Goal: Transaction & Acquisition: Book appointment/travel/reservation

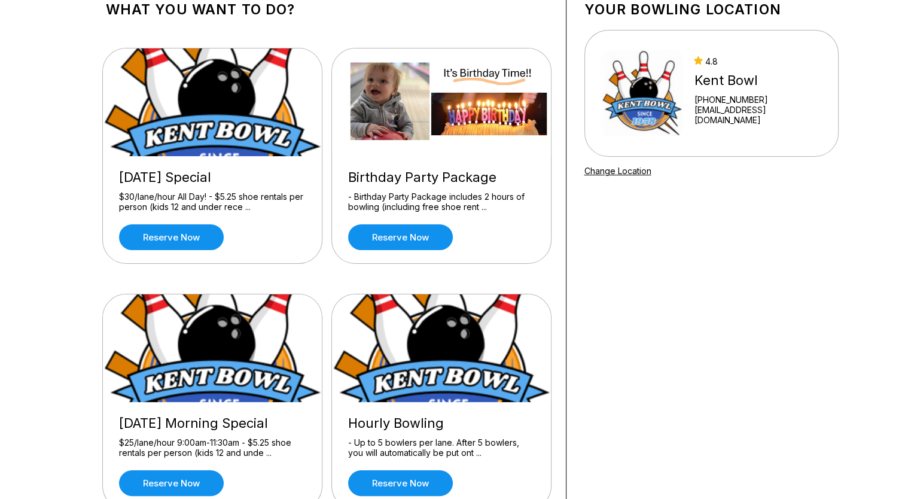
scroll to position [144, 0]
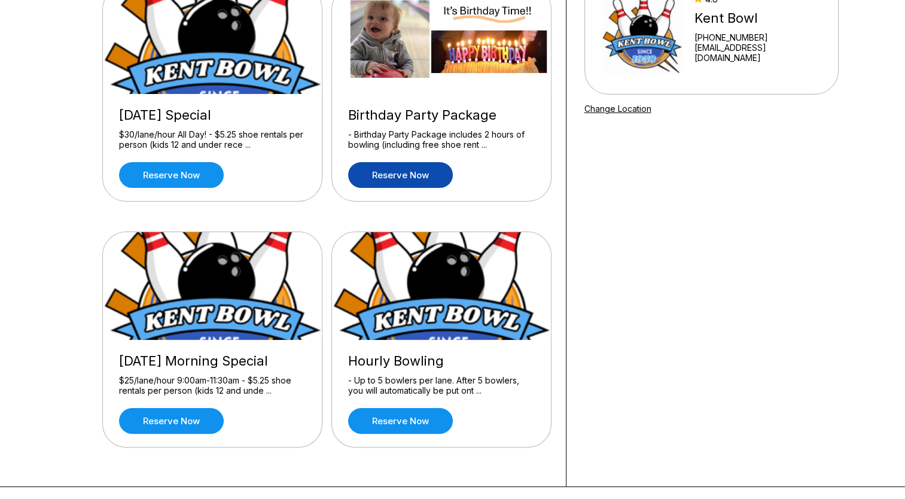
click at [419, 173] on link "Reserve now" at bounding box center [400, 175] width 105 height 26
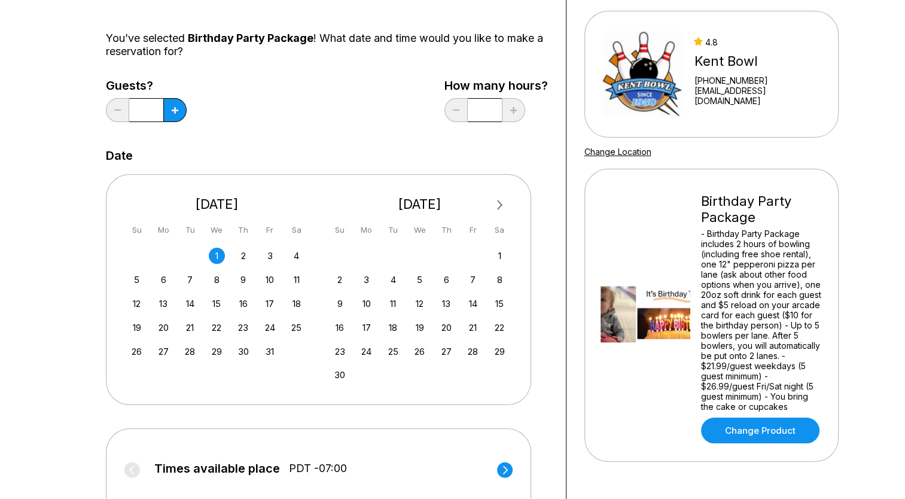
scroll to position [85, 0]
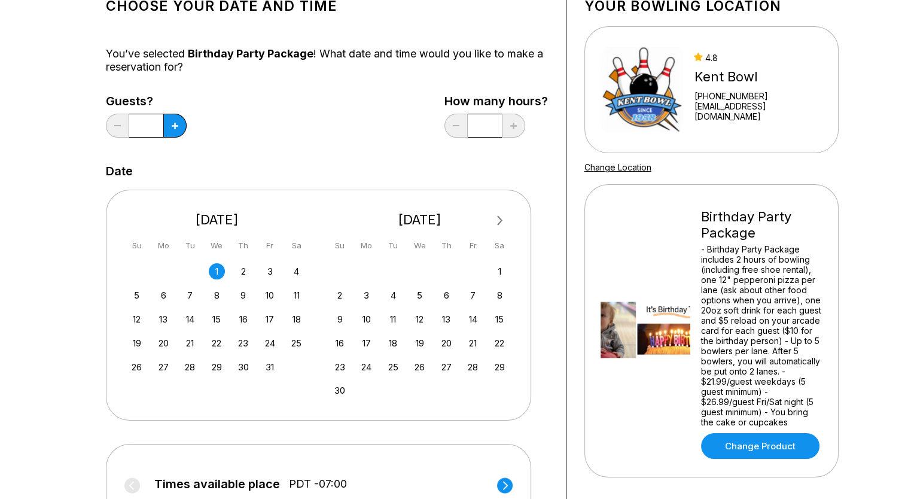
click at [291, 278] on div "28 29 30 1 2 3 4" at bounding box center [216, 271] width 179 height 18
click at [297, 274] on div "4" at bounding box center [296, 271] width 16 height 16
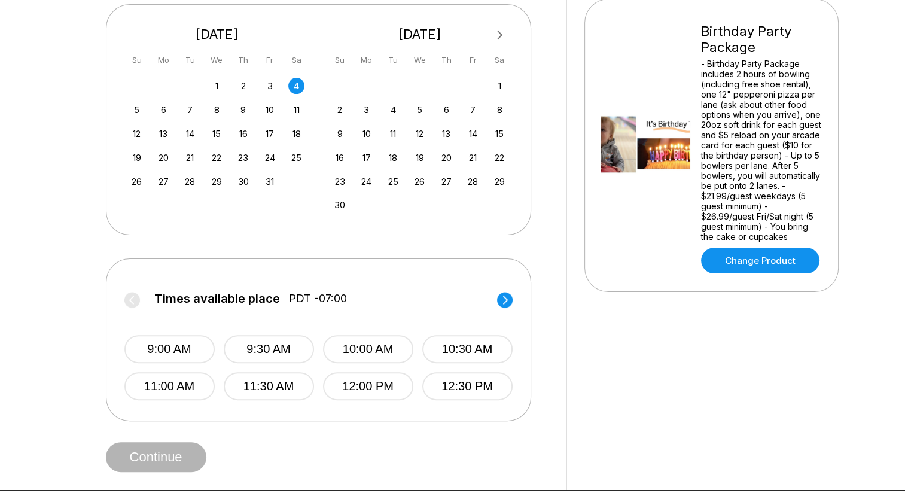
scroll to position [276, 0]
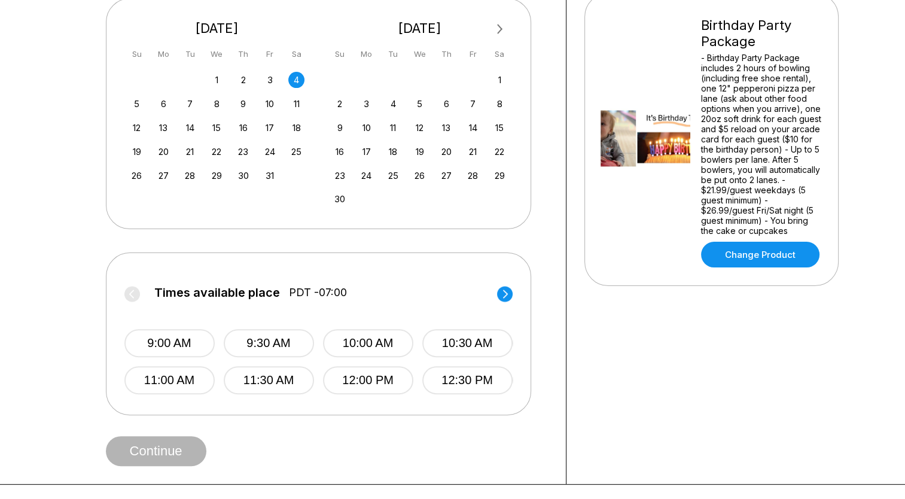
click at [503, 299] on circle at bounding box center [505, 294] width 16 height 16
click at [390, 337] on button "6:00 PM" at bounding box center [367, 343] width 90 height 28
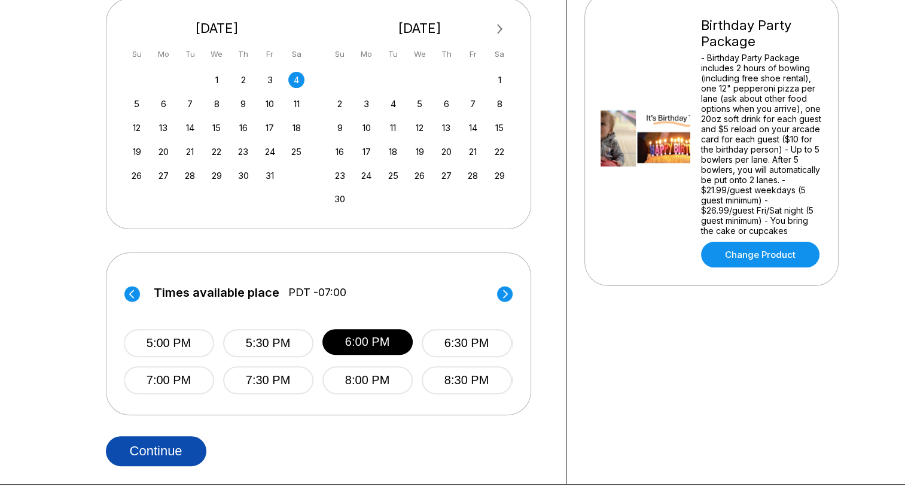
click at [175, 450] on button "Continue" at bounding box center [156, 451] width 101 height 30
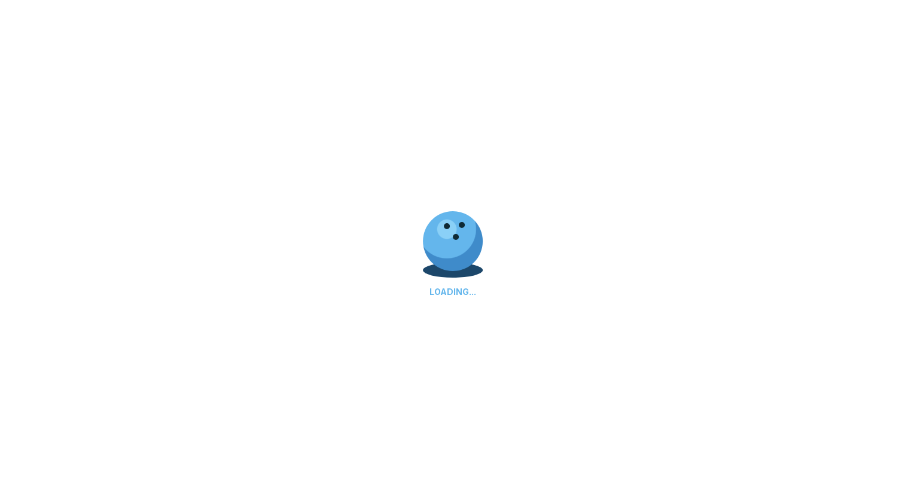
select select "**"
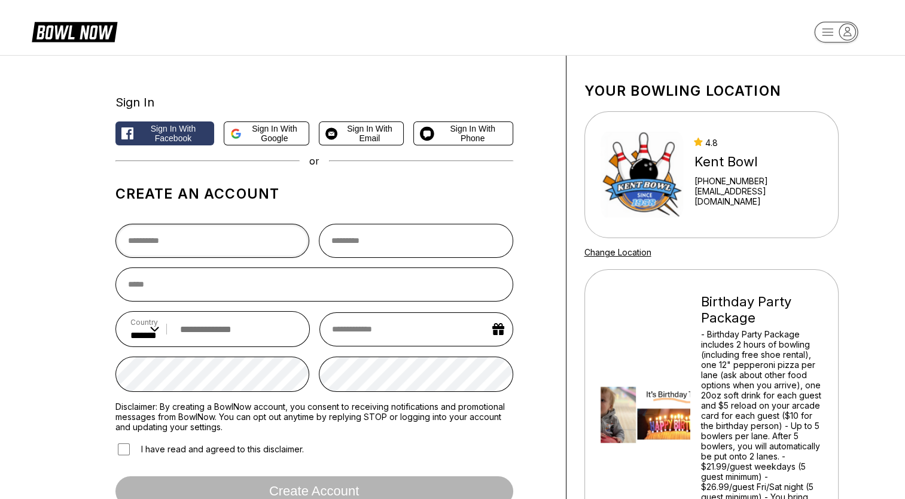
click at [248, 240] on input "text" at bounding box center [212, 241] width 194 height 34
type input "*****"
click at [386, 247] on input "text" at bounding box center [416, 241] width 194 height 34
type input "*********"
click at [295, 282] on input "email" at bounding box center [314, 284] width 398 height 34
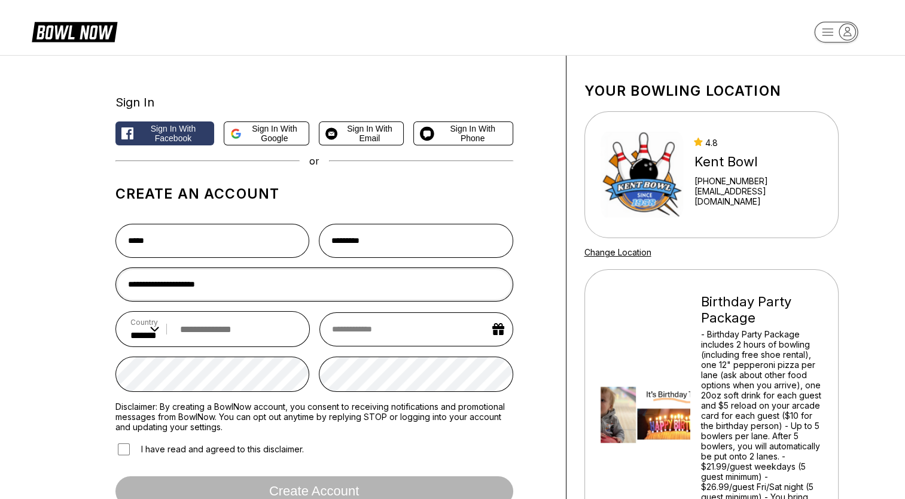
type input "**********"
click at [254, 334] on input "tel" at bounding box center [234, 329] width 121 height 22
type input "**********"
click at [352, 335] on input "text" at bounding box center [415, 329] width 193 height 34
select select "*"
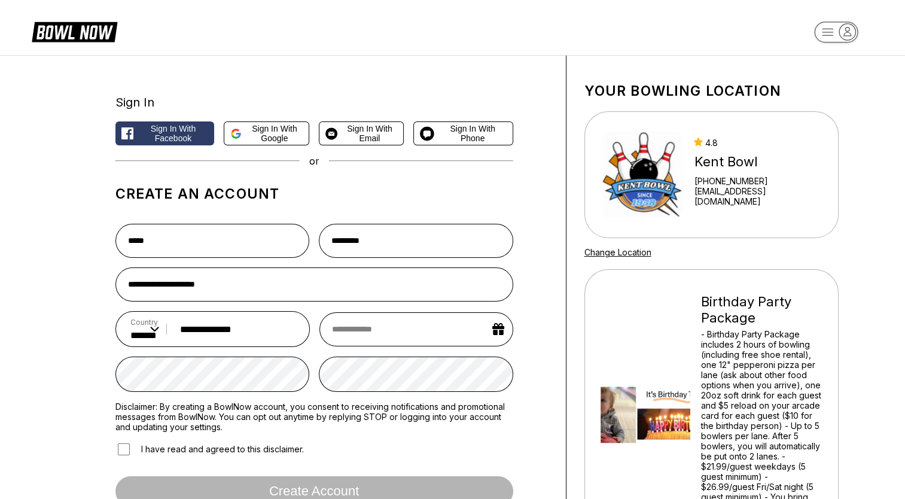
select select "****"
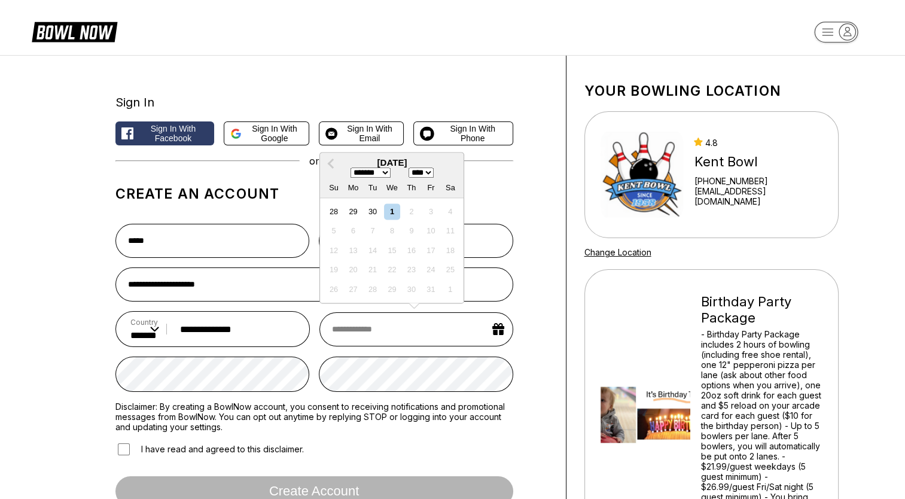
click at [388, 176] on select "******* ******** ***** ***** *** **** **** ****** ********* ******* ******** **…" at bounding box center [371, 173] width 40 height 10
select select "*"
click at [351, 168] on select "******* ******** ***** ***** *** **** **** ****** ********* ******* ******** **…" at bounding box center [371, 173] width 40 height 10
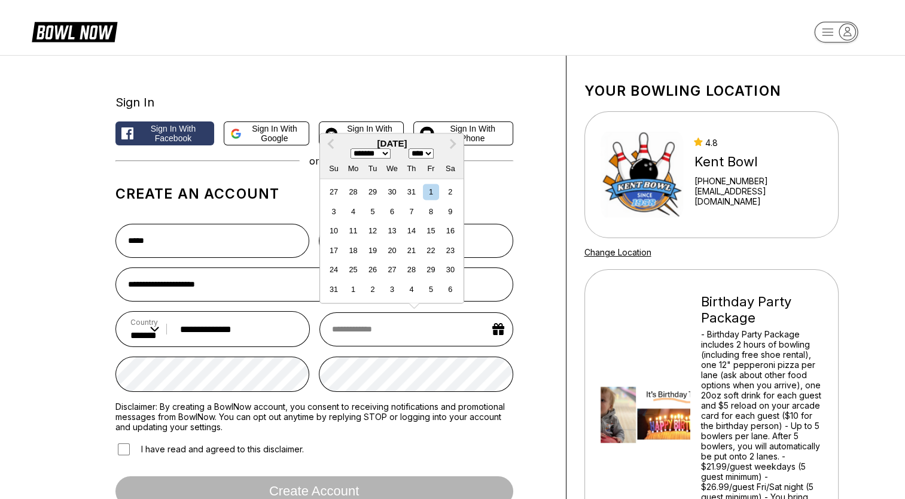
click at [434, 157] on select "**** **** **** **** **** **** **** **** **** **** **** **** **** **** **** ****…" at bounding box center [421, 153] width 25 height 10
select select "****"
click at [411, 159] on select "**** **** **** **** **** **** **** **** **** **** **** **** **** **** **** ****…" at bounding box center [421, 153] width 25 height 10
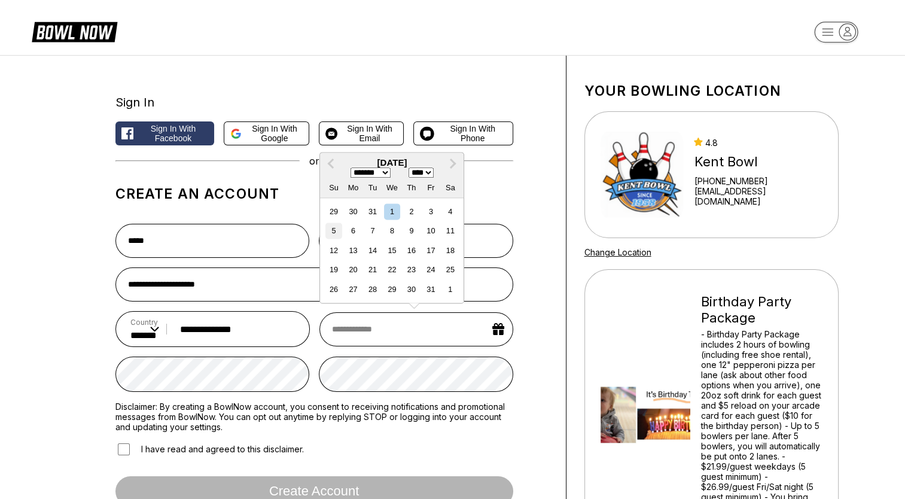
click at [335, 233] on div "5" at bounding box center [333, 231] width 16 height 16
type input "**********"
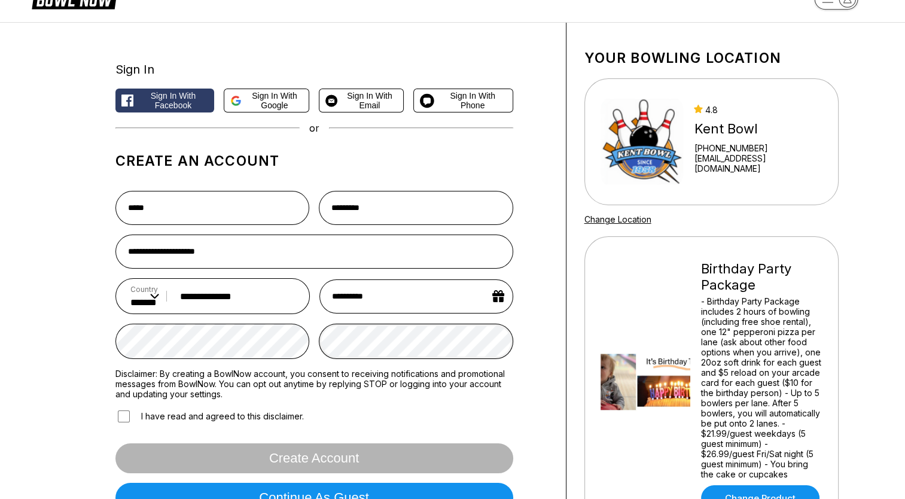
scroll to position [95, 0]
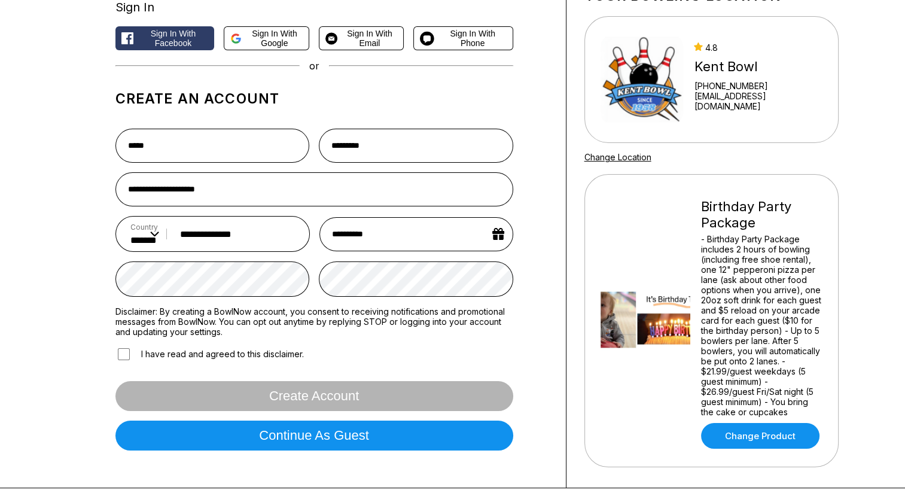
click at [216, 391] on div "Create account" at bounding box center [314, 396] width 398 height 30
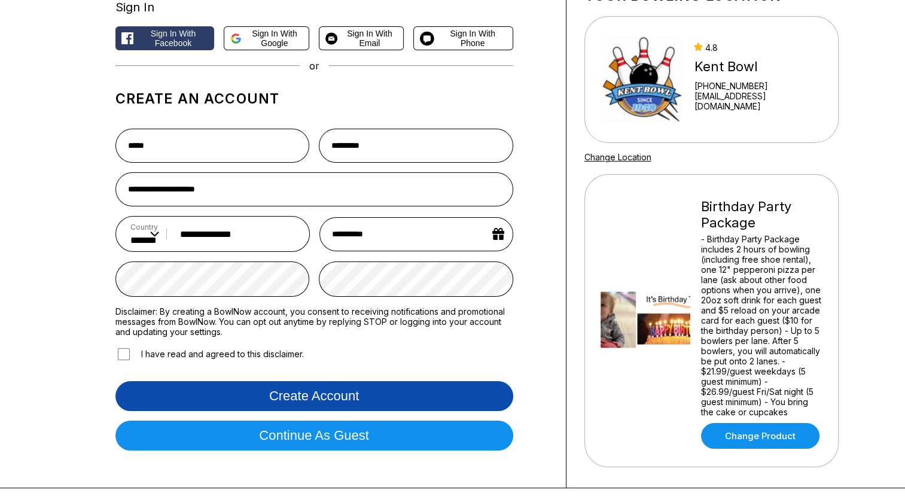
click at [157, 391] on button "Create account" at bounding box center [314, 396] width 398 height 30
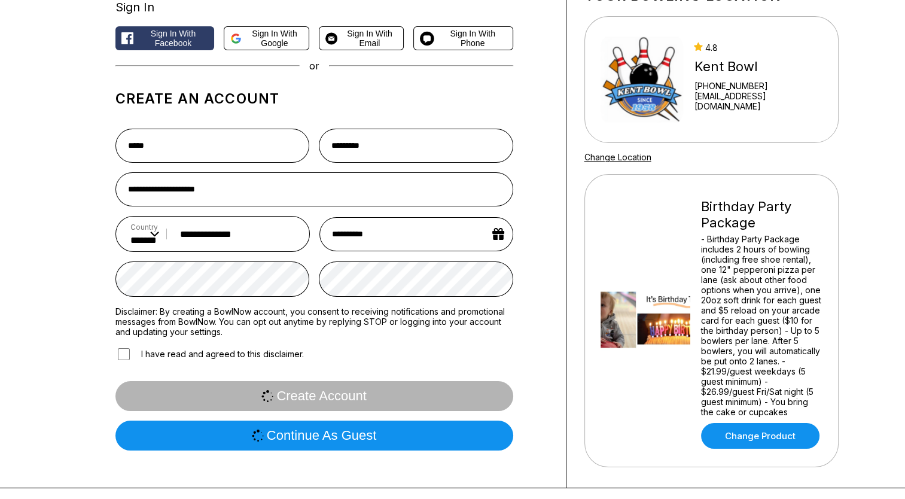
scroll to position [0, 0]
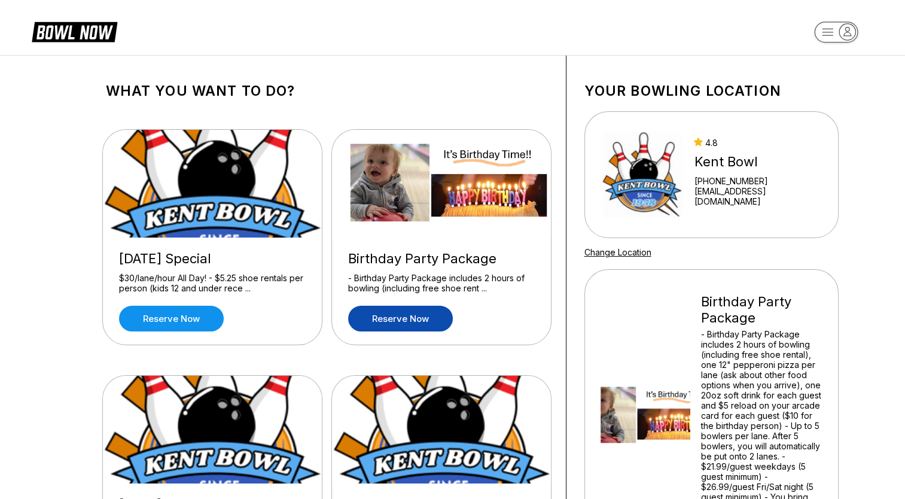
click at [407, 322] on link "Reserve now" at bounding box center [400, 319] width 105 height 26
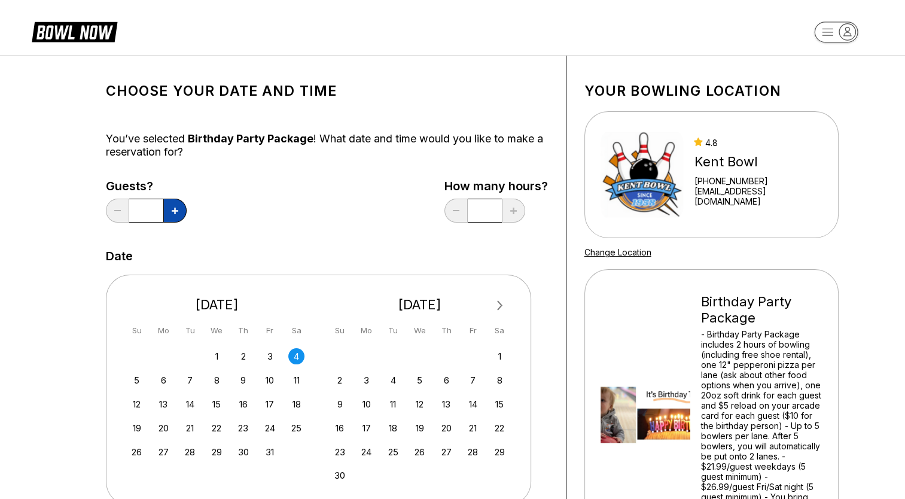
click at [175, 206] on button at bounding box center [174, 211] width 23 height 24
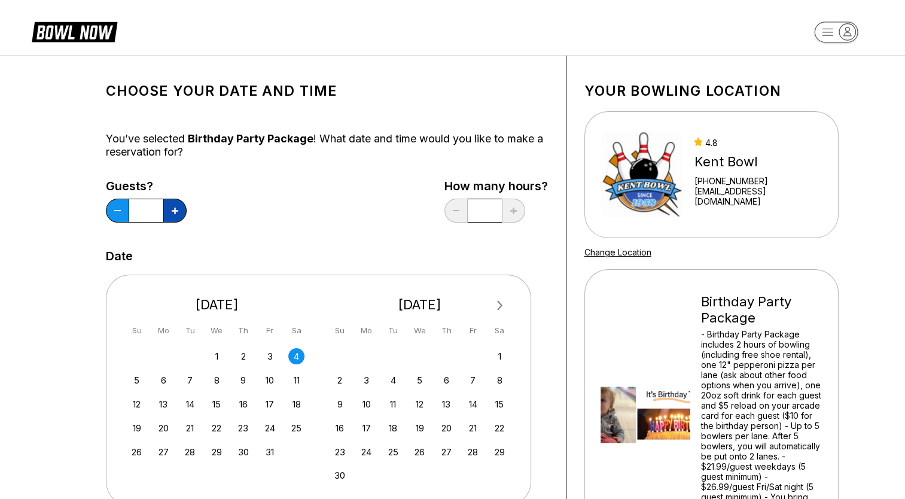
click at [175, 206] on button at bounding box center [174, 211] width 23 height 24
type input "**"
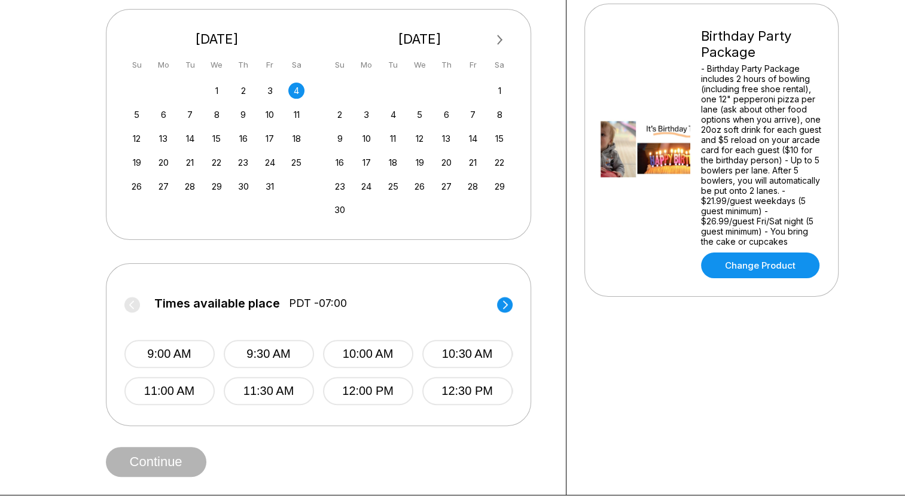
scroll to position [267, 0]
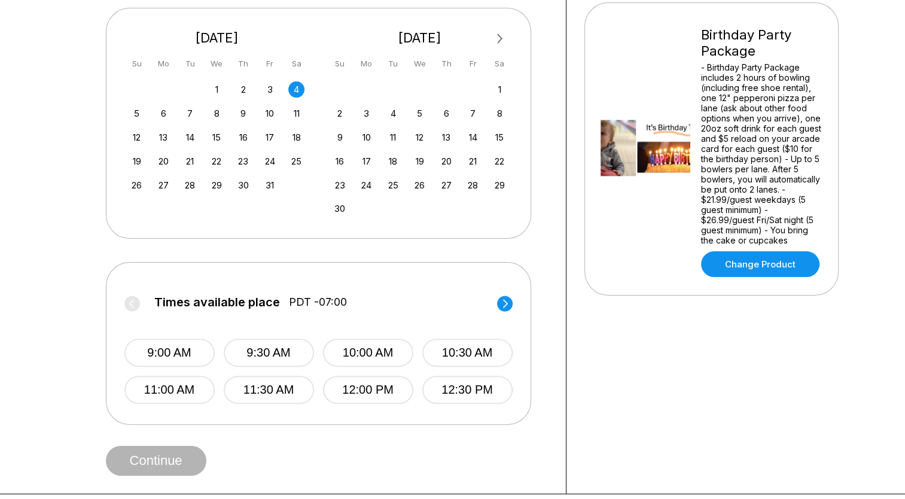
click at [507, 303] on icon at bounding box center [505, 303] width 5 height 8
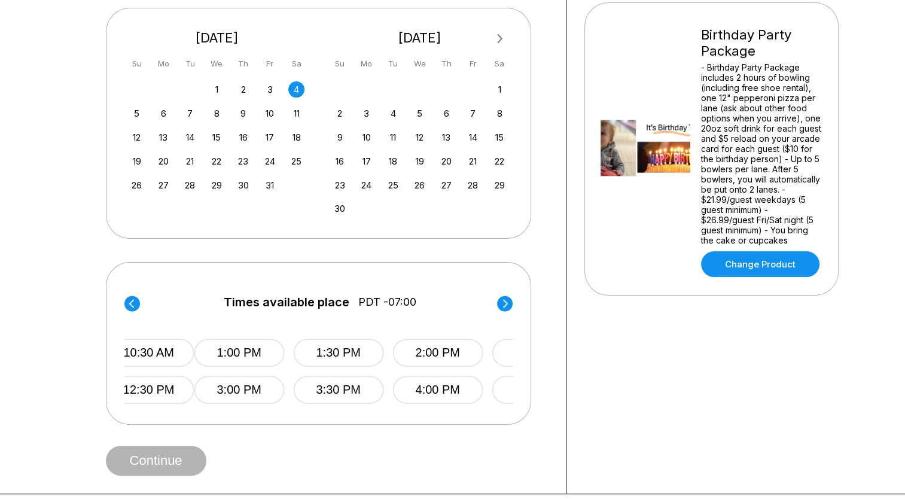
click at [507, 303] on icon at bounding box center [505, 303] width 5 height 8
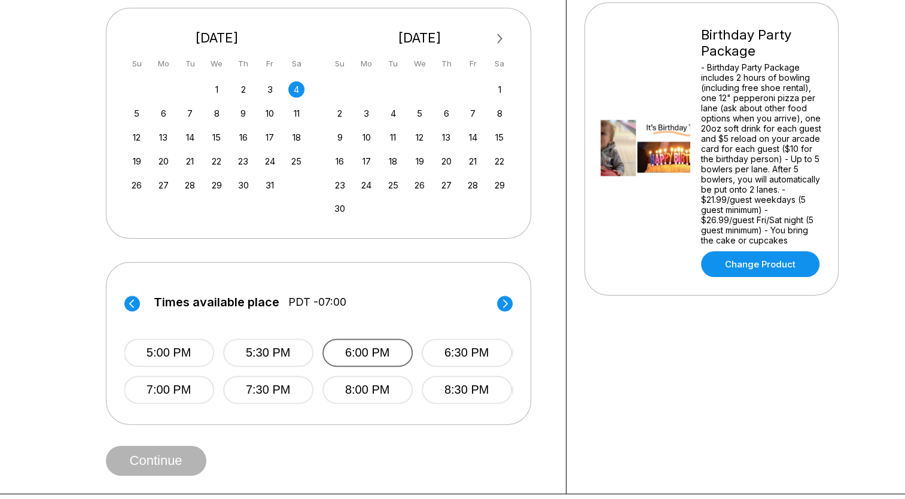
click at [382, 349] on button "6:00 PM" at bounding box center [367, 353] width 90 height 28
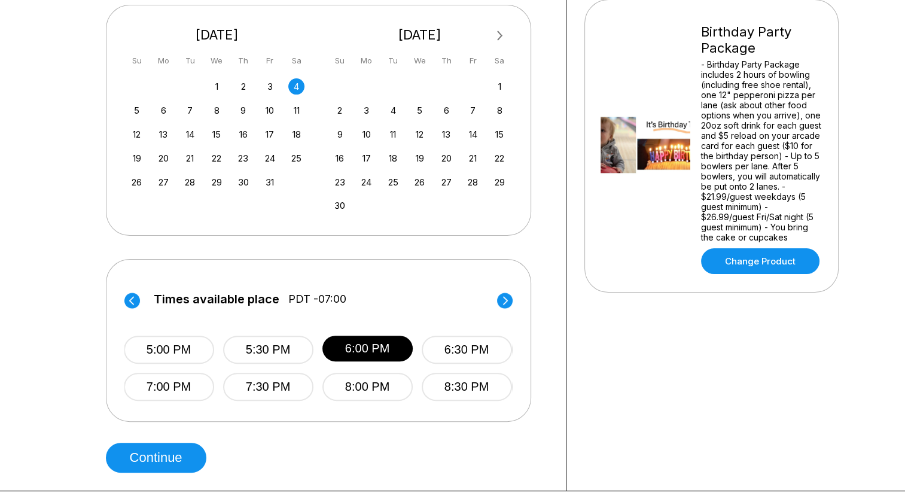
scroll to position [270, 0]
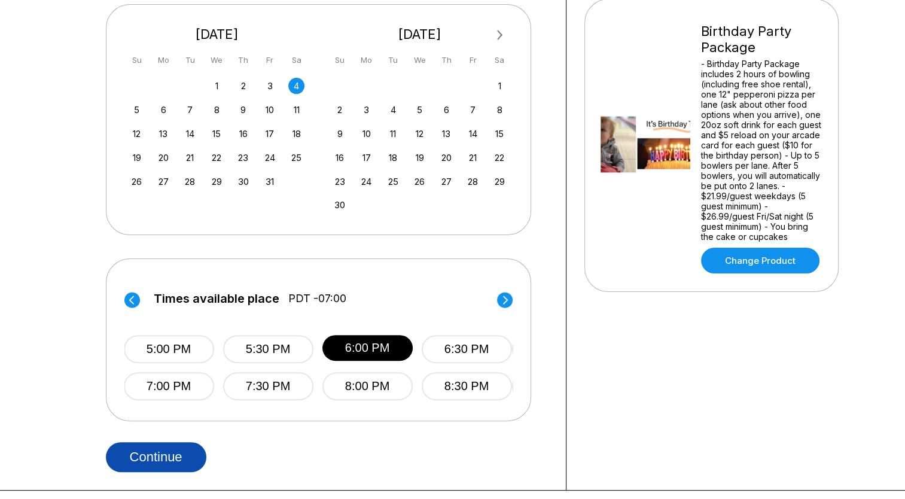
click at [148, 454] on button "Continue" at bounding box center [156, 457] width 101 height 30
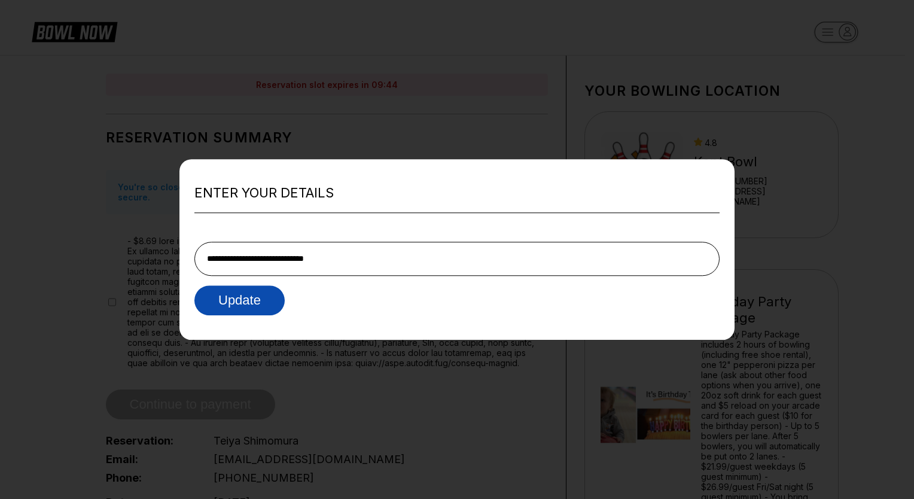
type input "**********"
click at [242, 299] on button "Update" at bounding box center [239, 300] width 90 height 30
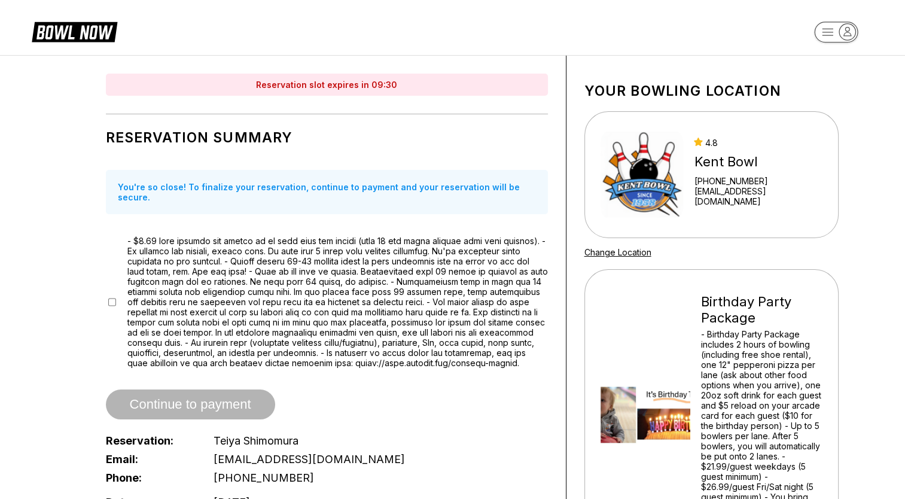
click at [57, 35] on icon at bounding box center [84, 33] width 58 height 14
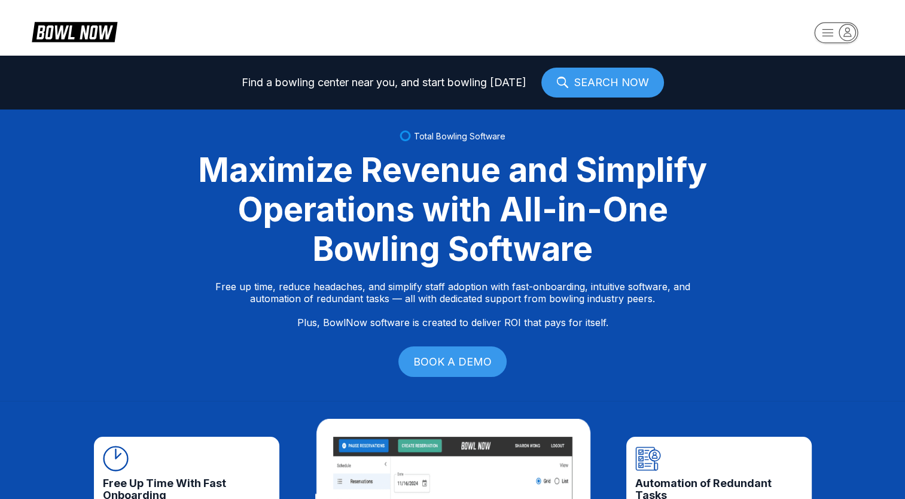
click at [586, 83] on link "SEARCH NOW" at bounding box center [602, 83] width 123 height 30
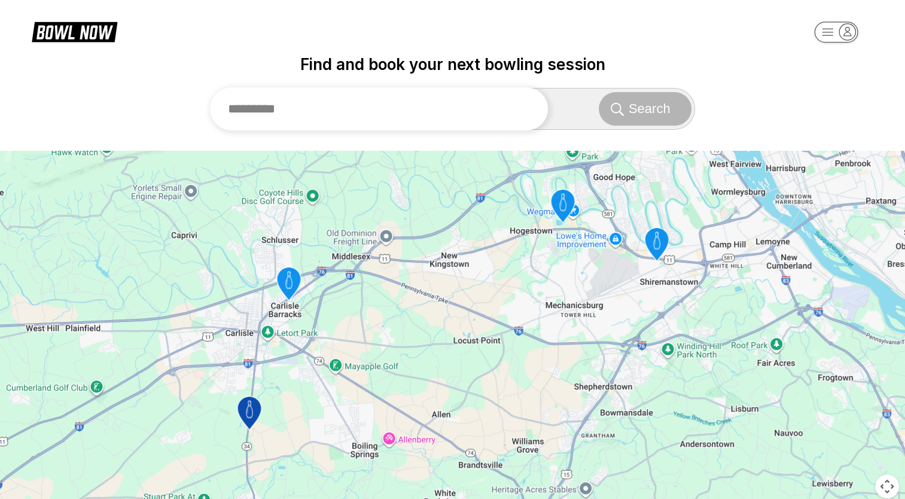
click at [486, 104] on input "text" at bounding box center [379, 108] width 339 height 43
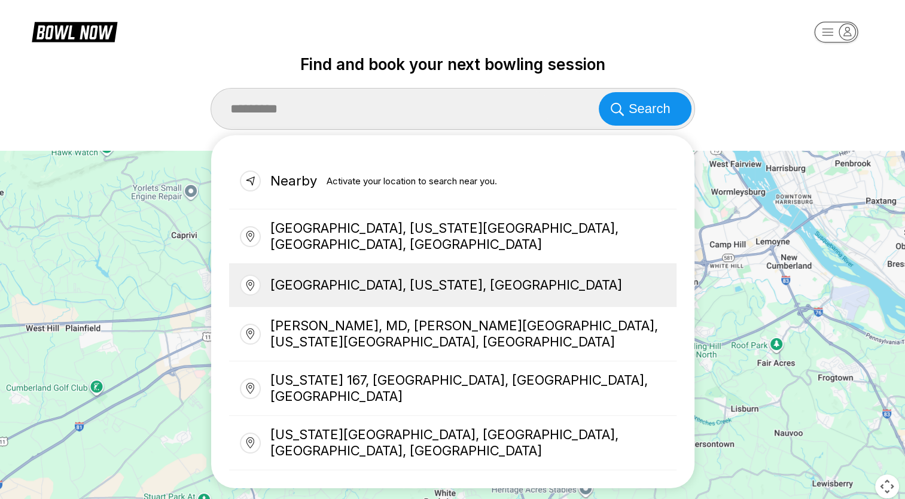
click at [380, 264] on div "Kent, Washington, USA" at bounding box center [452, 285] width 447 height 43
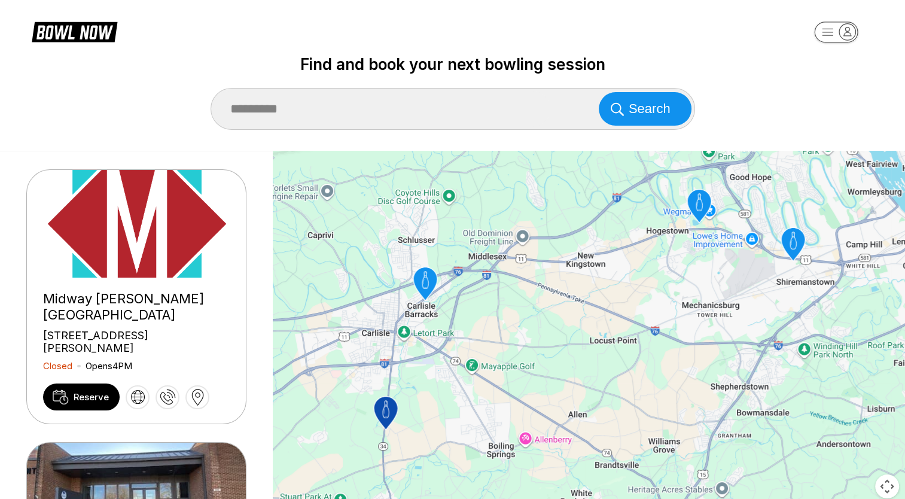
type input "**********"
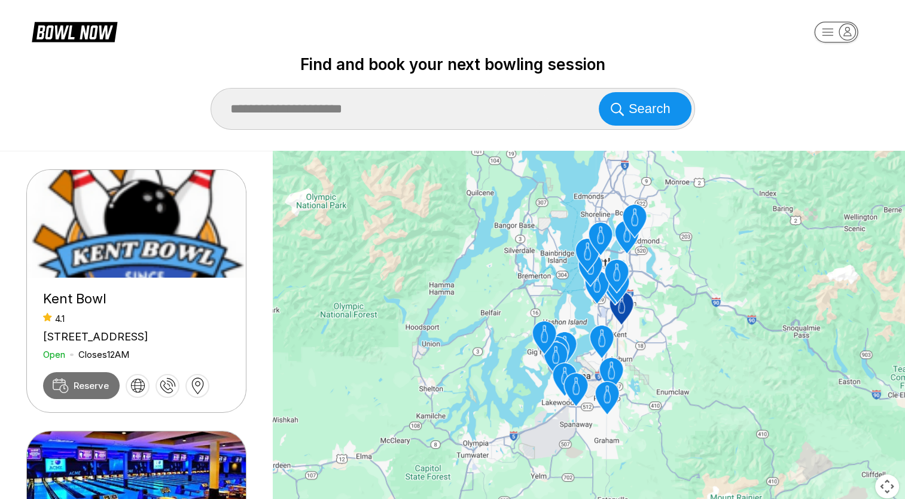
click at [93, 391] on link "Reserve" at bounding box center [81, 385] width 77 height 27
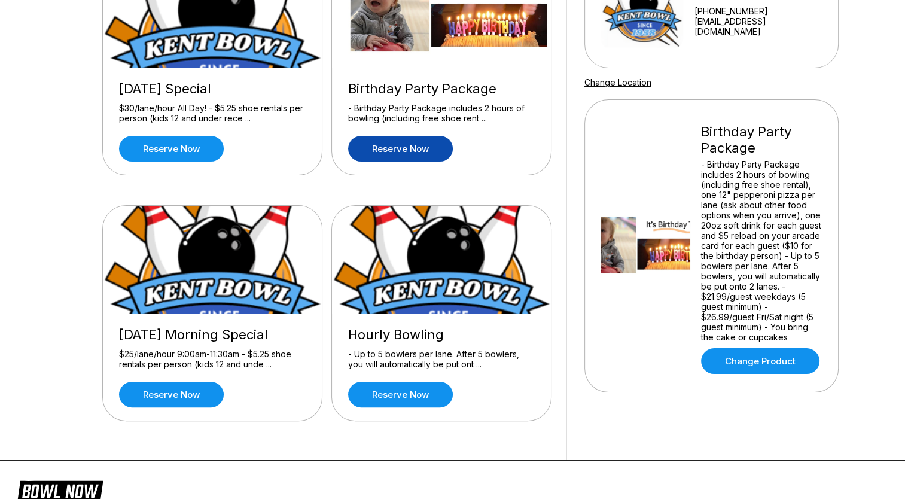
scroll to position [172, 0]
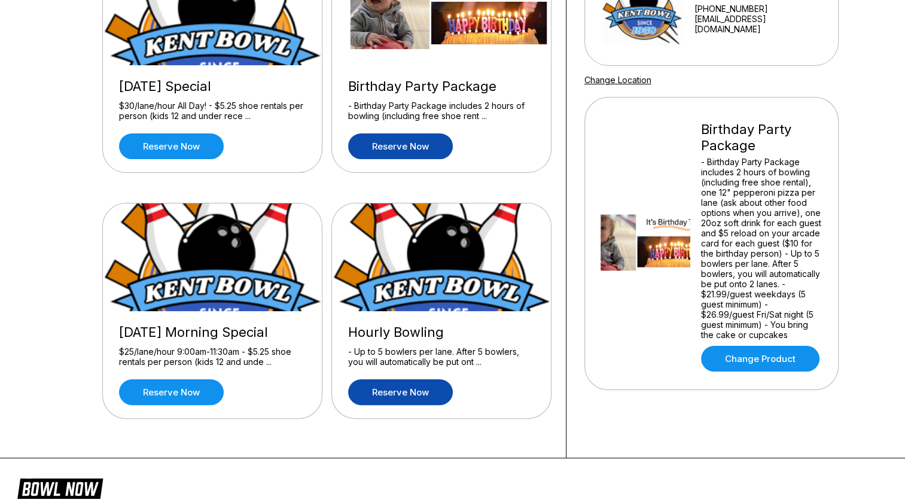
click at [380, 396] on link "Reserve now" at bounding box center [400, 392] width 105 height 26
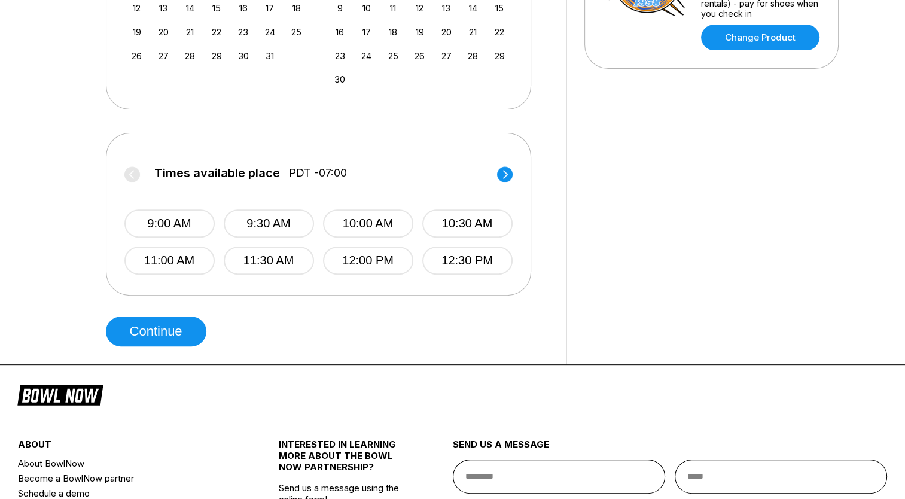
scroll to position [397, 0]
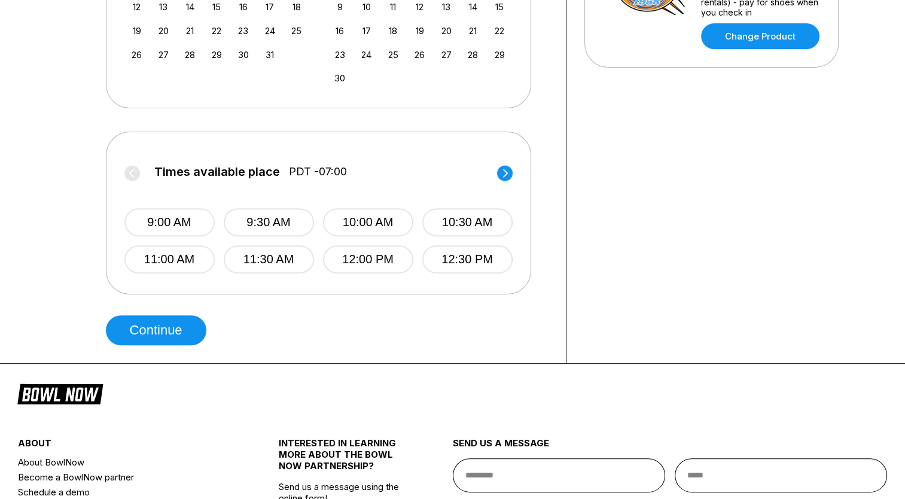
click at [500, 175] on circle at bounding box center [505, 173] width 16 height 16
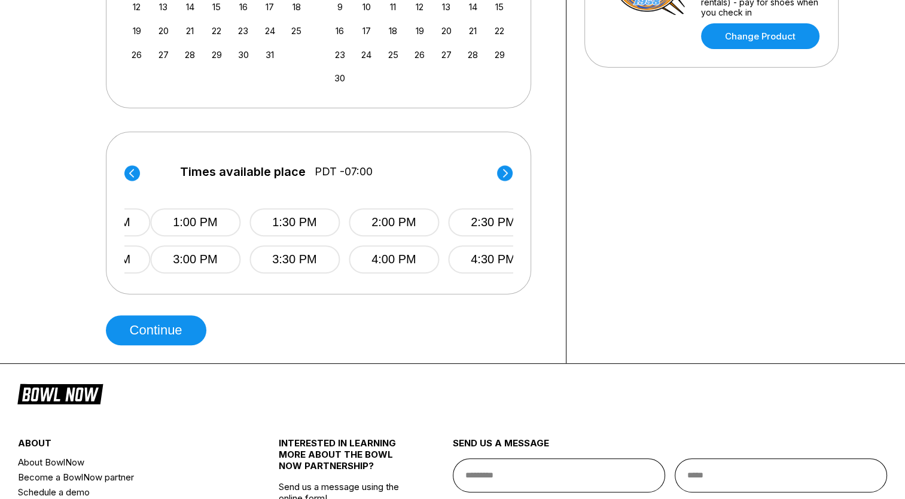
click at [500, 175] on circle at bounding box center [505, 173] width 16 height 16
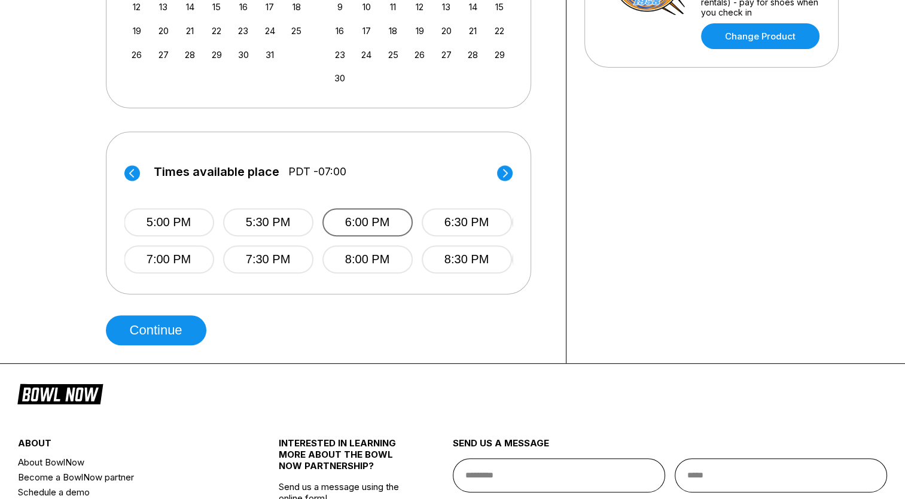
click at [385, 231] on button "6:00 PM" at bounding box center [367, 222] width 90 height 28
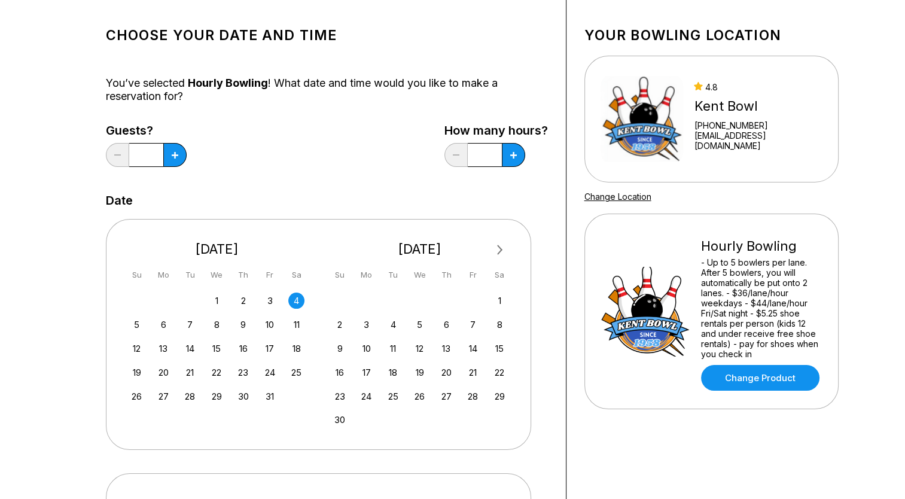
scroll to position [48, 0]
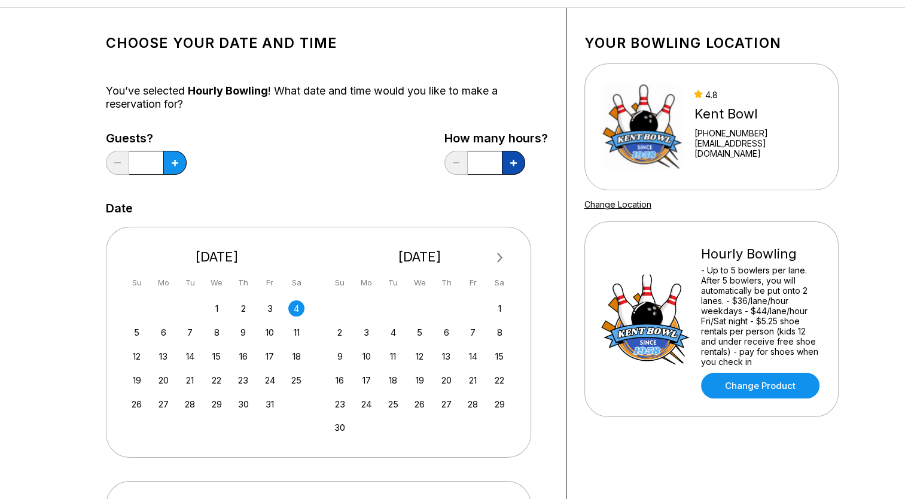
click at [511, 163] on icon at bounding box center [513, 163] width 7 height 7
type input "***"
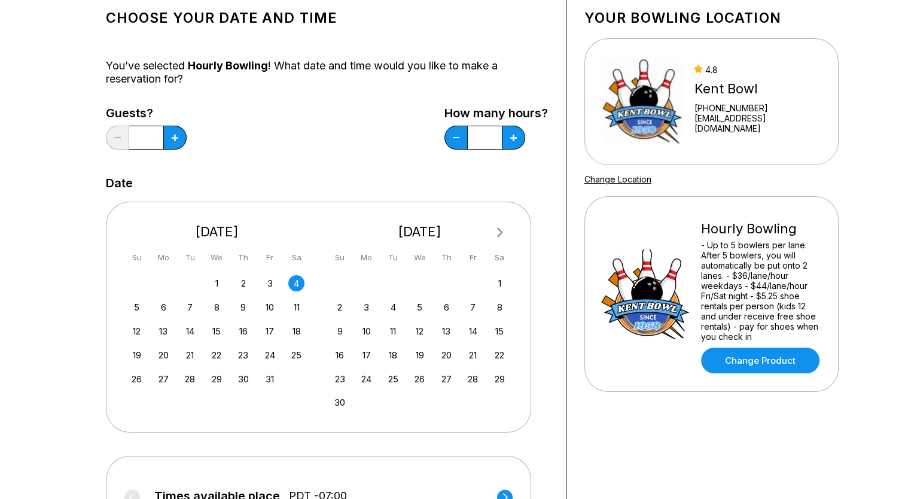
scroll to position [74, 0]
click at [176, 140] on icon at bounding box center [175, 137] width 7 height 7
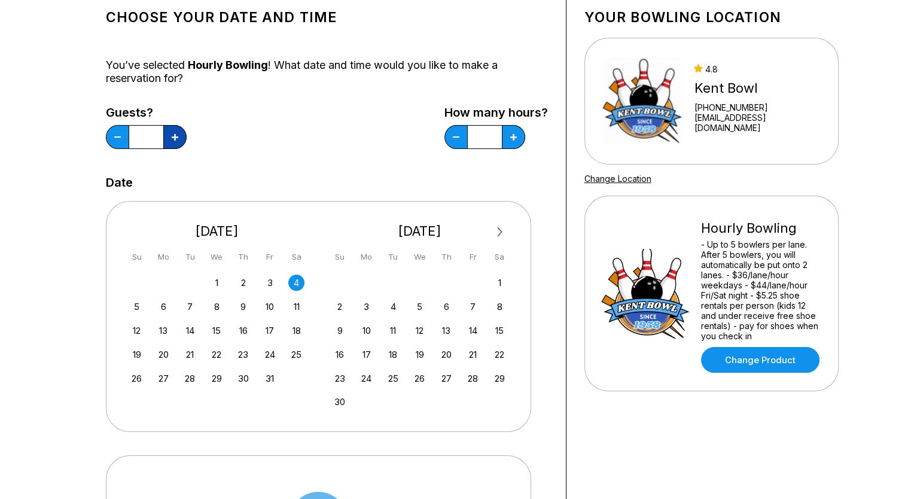
click at [176, 140] on icon at bounding box center [175, 137] width 7 height 7
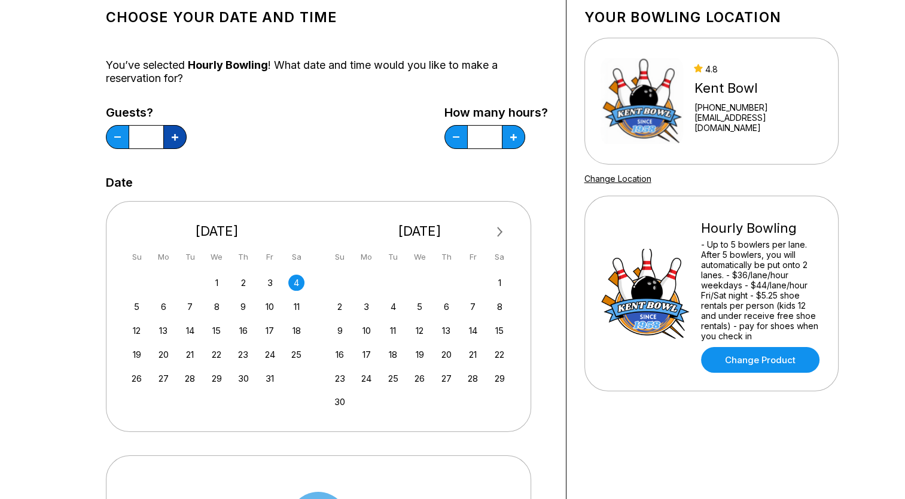
type input "**"
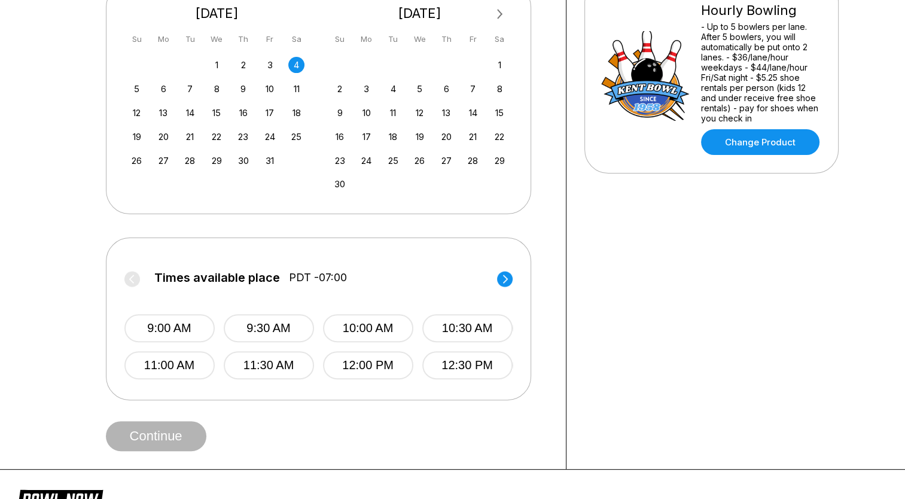
scroll to position [292, 0]
click at [504, 285] on circle at bounding box center [505, 278] width 16 height 16
drag, startPoint x: 504, startPoint y: 285, endPoint x: 476, endPoint y: 279, distance: 28.9
click at [476, 279] on label "Times available place PDT -07:00" at bounding box center [318, 279] width 388 height 19
click at [506, 279] on circle at bounding box center [505, 278] width 16 height 16
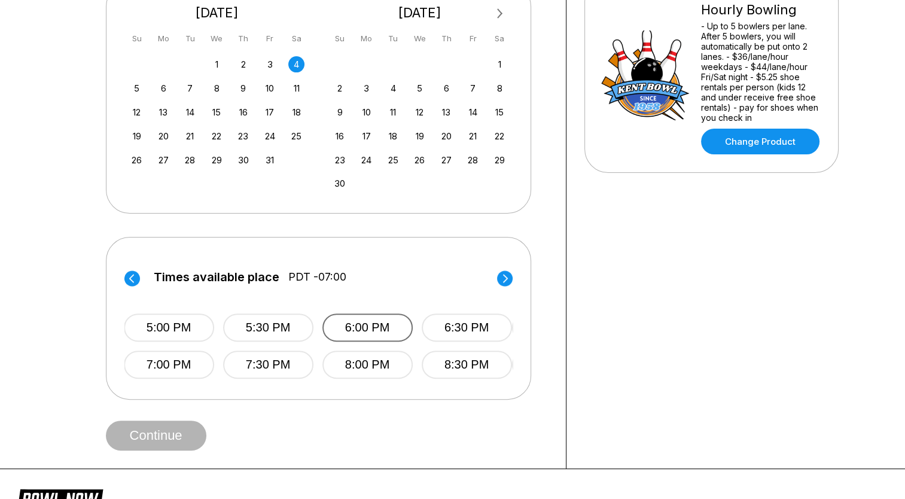
click at [388, 324] on button "6:00 PM" at bounding box center [367, 327] width 90 height 28
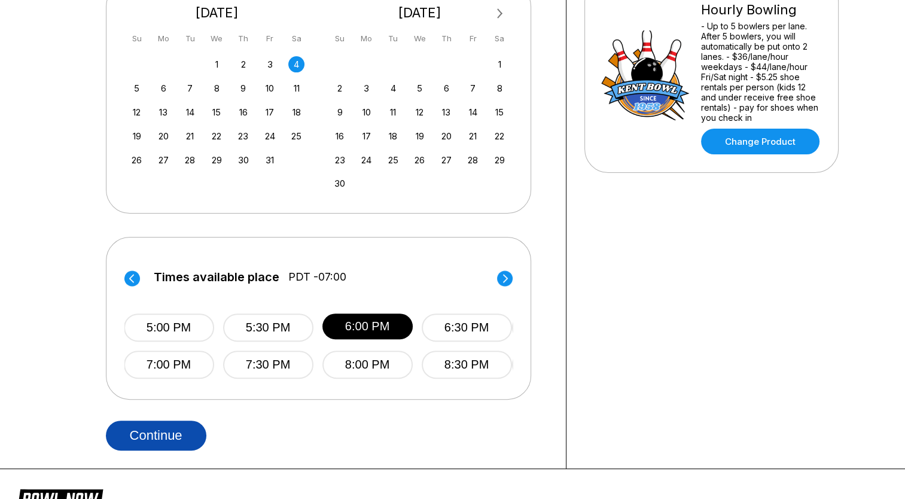
click at [188, 433] on button "Continue" at bounding box center [156, 436] width 101 height 30
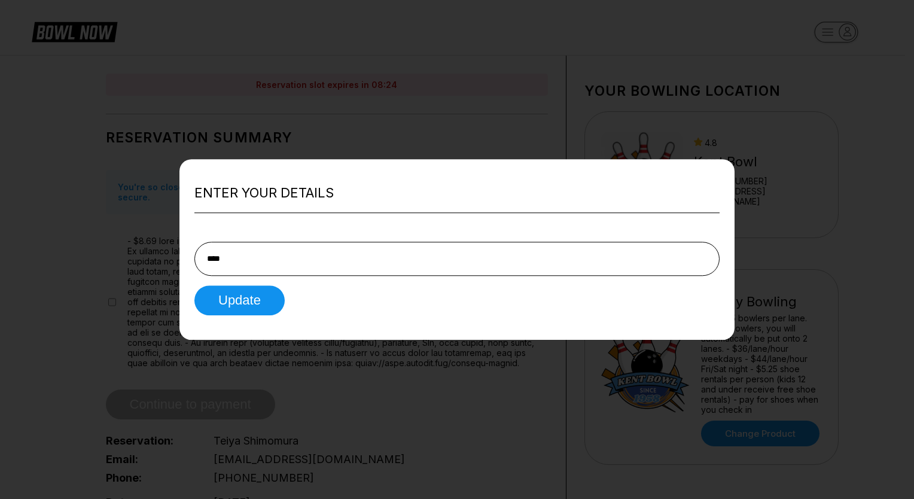
type input "**********"
click at [230, 303] on button "Update" at bounding box center [239, 300] width 90 height 30
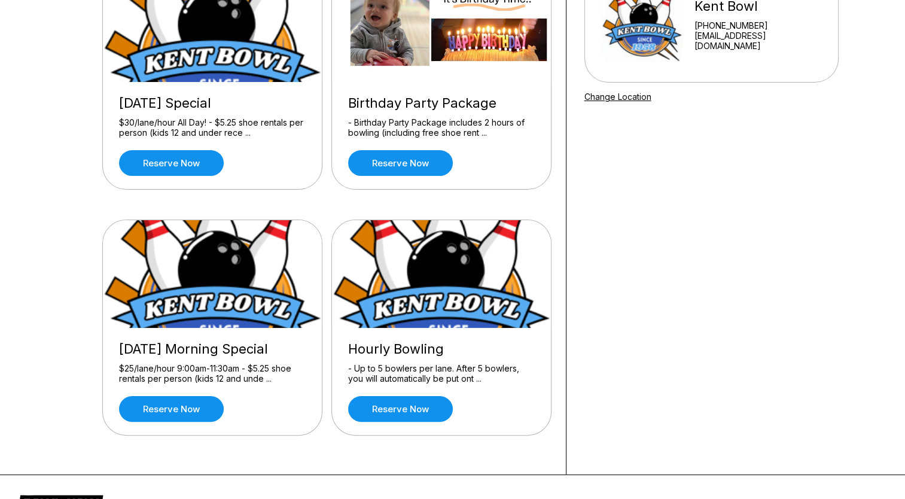
scroll to position [172, 0]
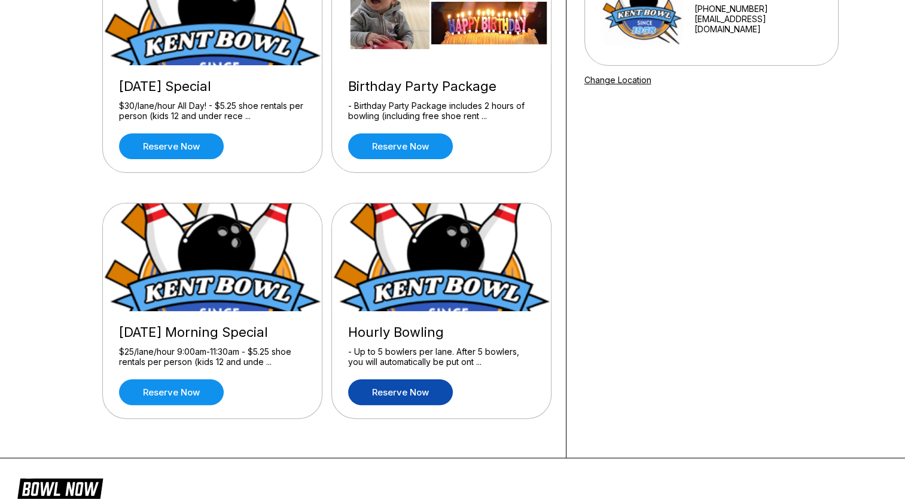
click at [388, 397] on link "Reserve now" at bounding box center [400, 392] width 105 height 26
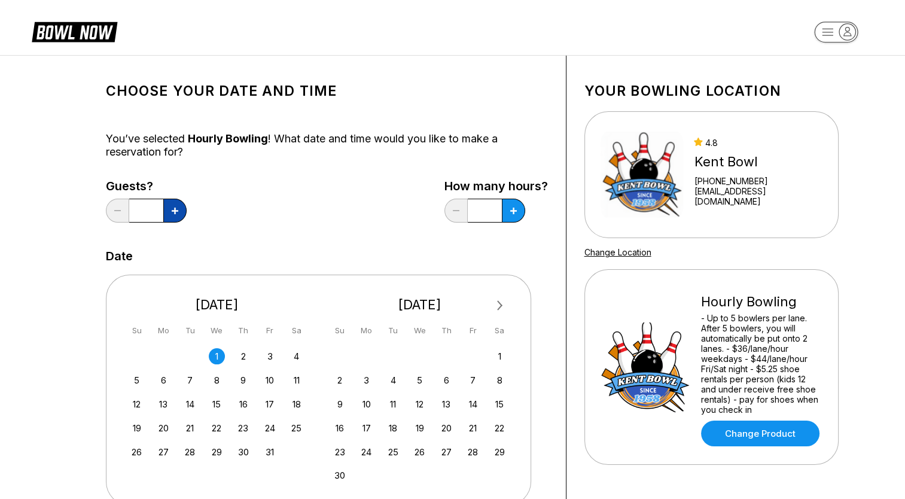
click at [169, 217] on button at bounding box center [174, 211] width 23 height 24
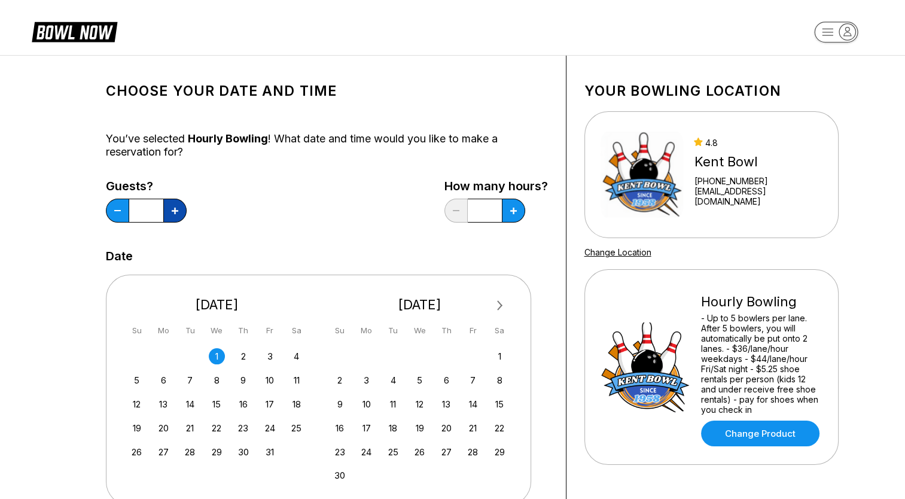
click at [169, 217] on button at bounding box center [174, 211] width 23 height 24
type input "**"
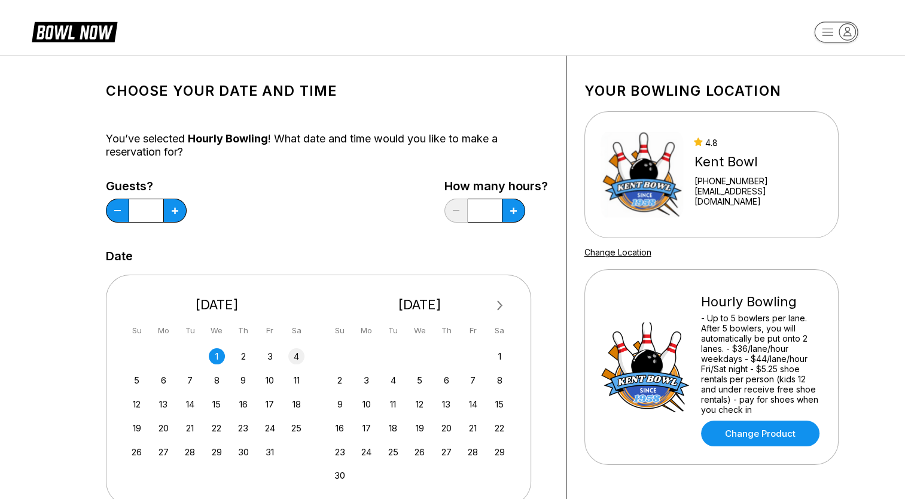
click at [293, 356] on div "4" at bounding box center [296, 356] width 16 height 16
click at [512, 223] on div "How many hours? *" at bounding box center [496, 203] width 103 height 49
click at [513, 217] on button at bounding box center [513, 211] width 23 height 24
type input "***"
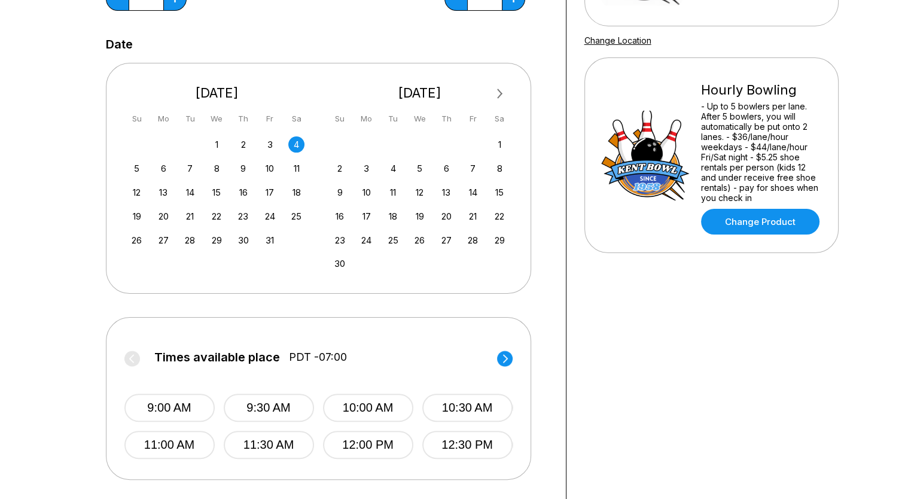
scroll to position [364, 0]
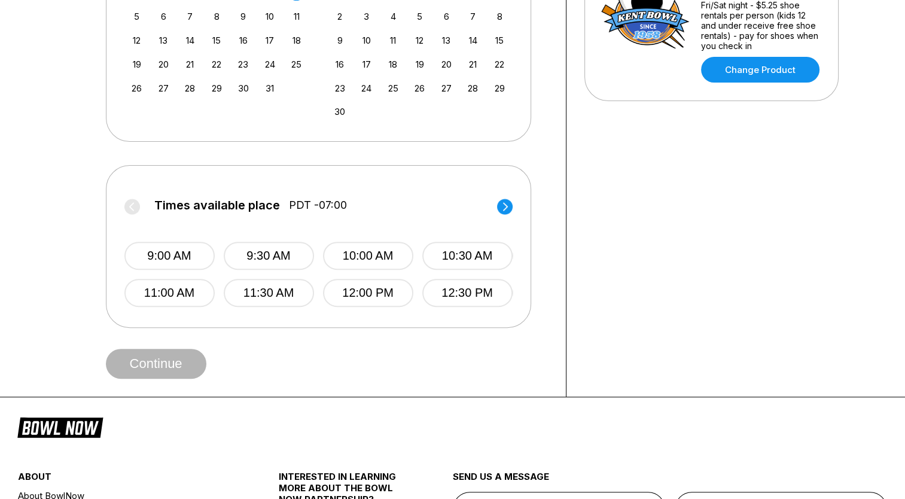
click at [502, 201] on circle at bounding box center [505, 207] width 16 height 16
click at [383, 249] on button "6:00 PM" at bounding box center [367, 256] width 90 height 28
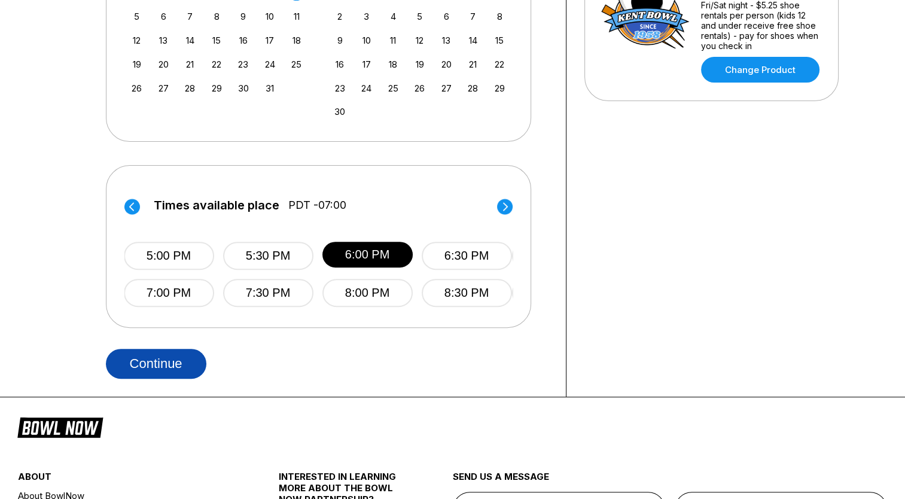
click at [170, 360] on button "Continue" at bounding box center [156, 364] width 101 height 30
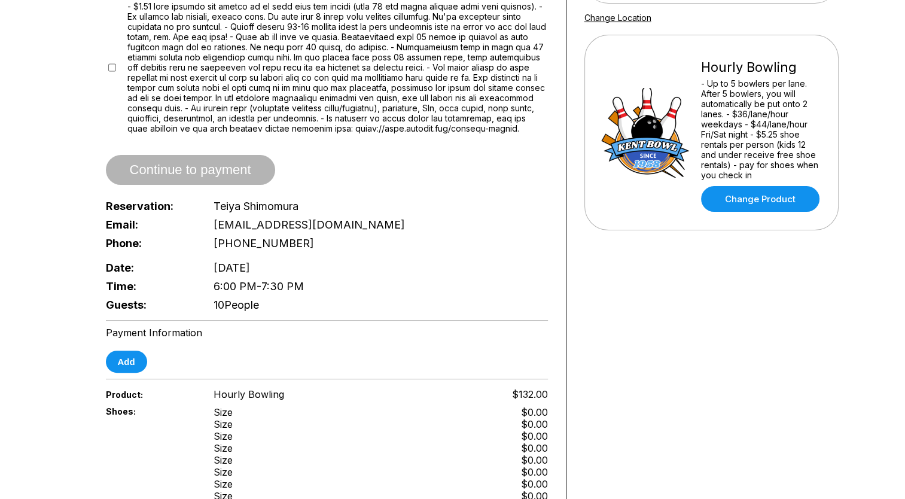
scroll to position [235, 0]
click at [230, 165] on span "Continue to payment" at bounding box center [190, 171] width 169 height 12
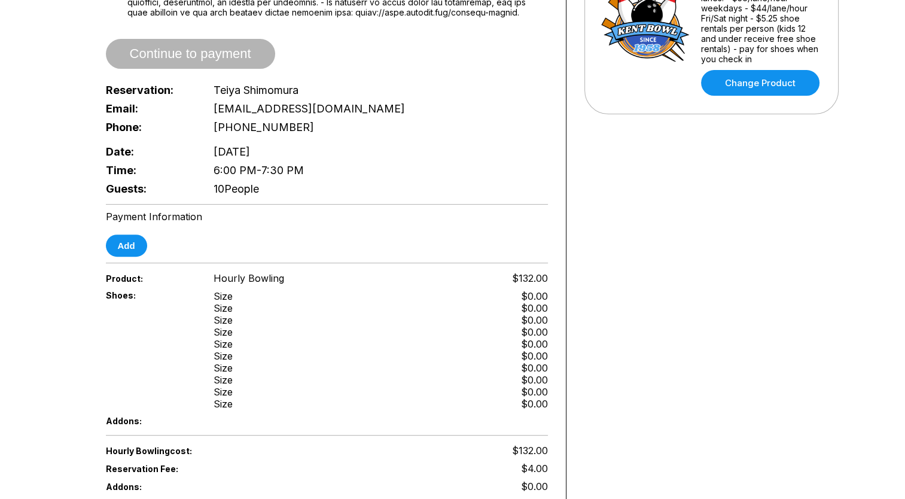
scroll to position [349, 0]
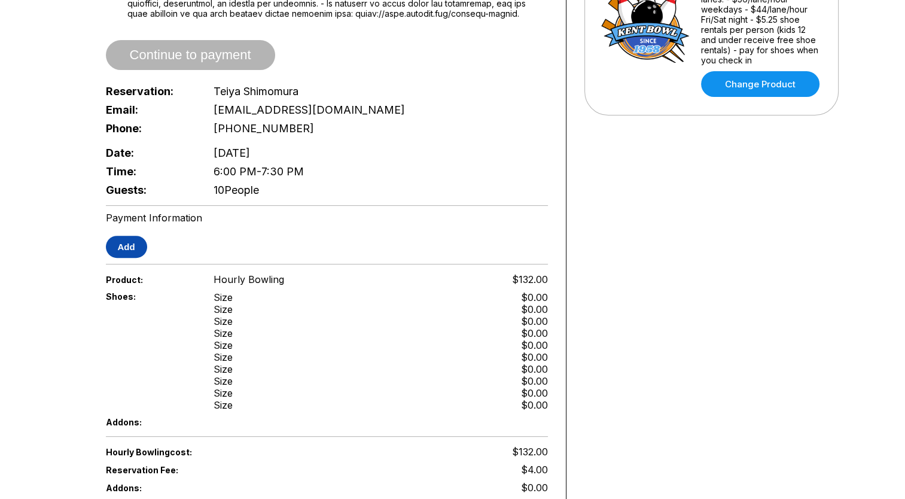
click at [124, 244] on button "Add" at bounding box center [126, 247] width 41 height 22
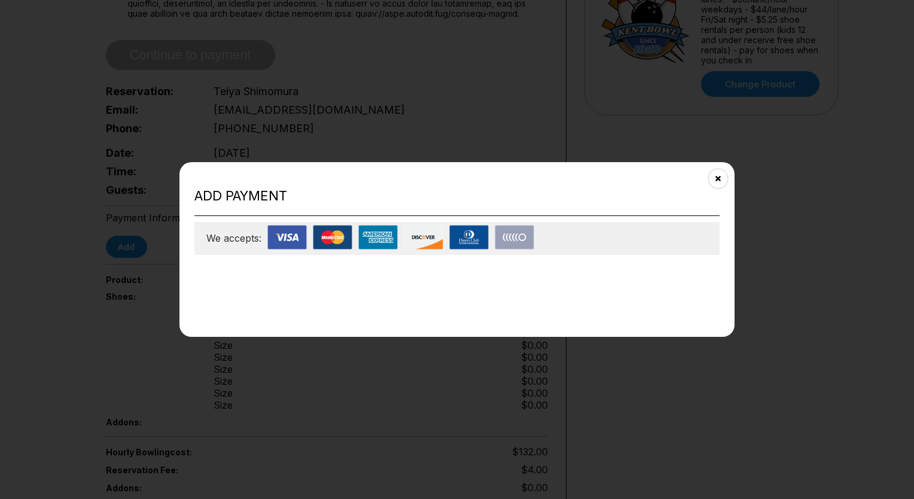
click at [306, 202] on h2 "Add payment" at bounding box center [456, 196] width 525 height 16
click at [324, 243] on img at bounding box center [332, 237] width 39 height 25
click at [581, 238] on div "We accepts:" at bounding box center [456, 238] width 525 height 33
click at [720, 179] on icon "Close" at bounding box center [719, 179] width 10 height 10
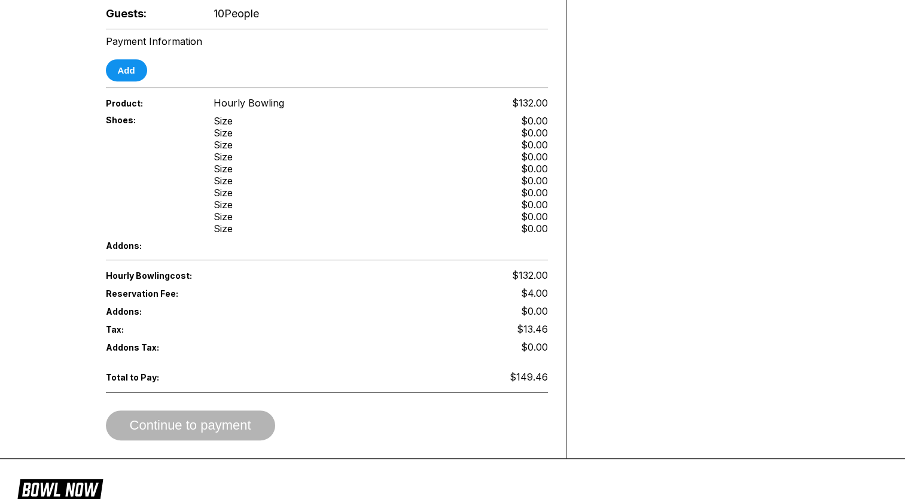
scroll to position [464, 0]
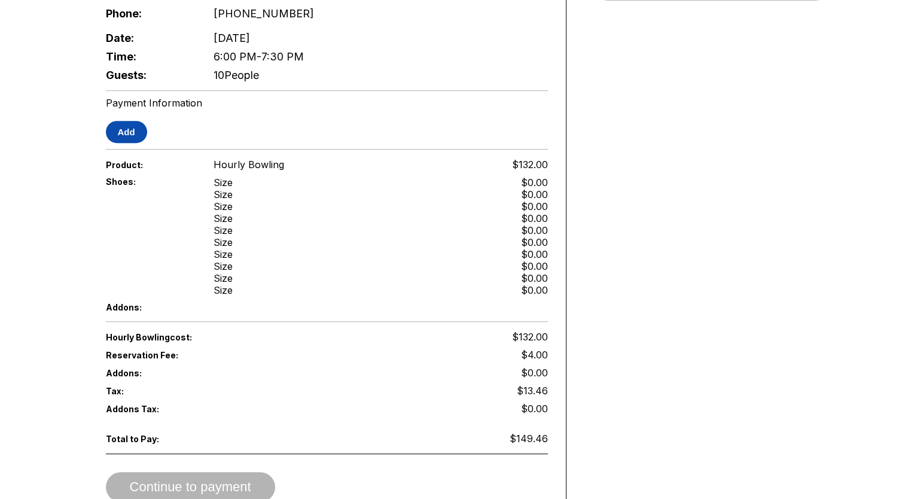
click at [130, 133] on button "Add" at bounding box center [126, 132] width 41 height 22
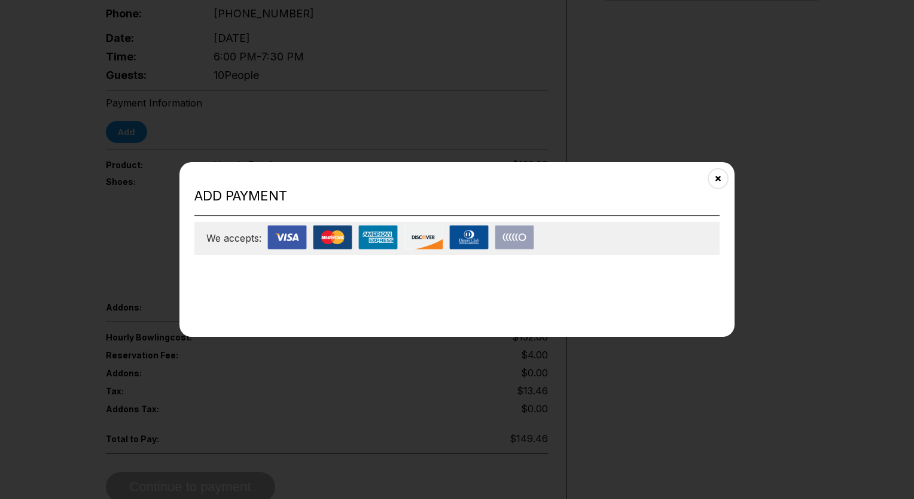
drag, startPoint x: 265, startPoint y: 331, endPoint x: 272, endPoint y: 249, distance: 81.7
click at [272, 249] on div "Add payment We accepts:" at bounding box center [456, 249] width 555 height 175
drag, startPoint x: 272, startPoint y: 249, endPoint x: 249, endPoint y: 229, distance: 30.9
click at [249, 229] on div "We accepts:" at bounding box center [456, 238] width 525 height 33
click at [296, 232] on img at bounding box center [286, 237] width 39 height 25
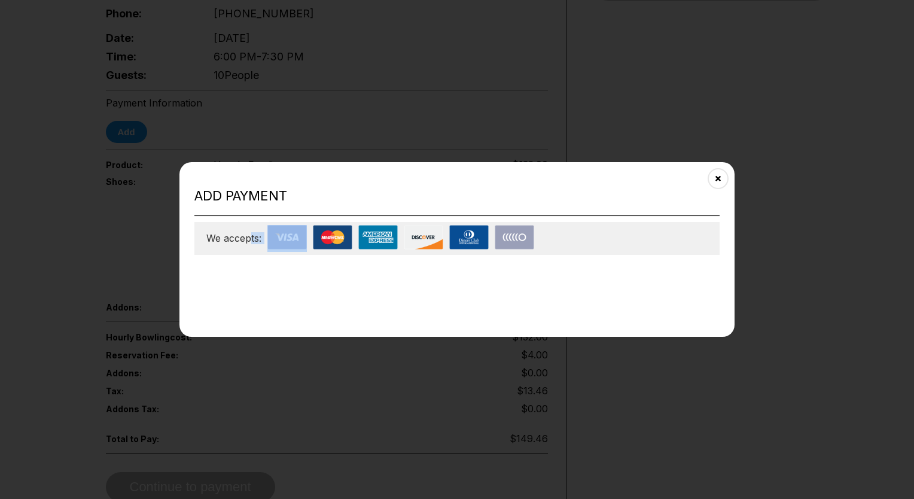
click at [320, 238] on img at bounding box center [332, 237] width 39 height 25
click at [439, 231] on img at bounding box center [423, 237] width 39 height 25
click at [510, 242] on img at bounding box center [514, 237] width 39 height 25
click at [559, 243] on div "We accepts:" at bounding box center [456, 238] width 525 height 33
click at [713, 181] on button "Close" at bounding box center [718, 178] width 29 height 29
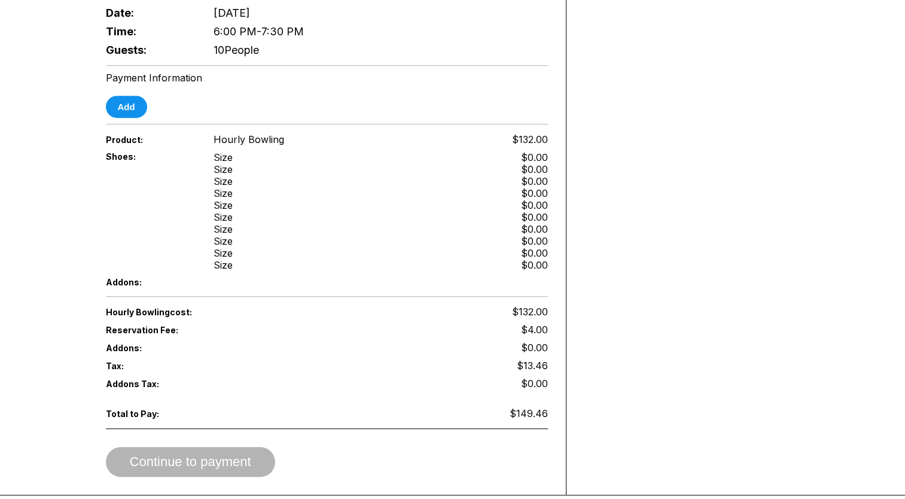
scroll to position [546, 0]
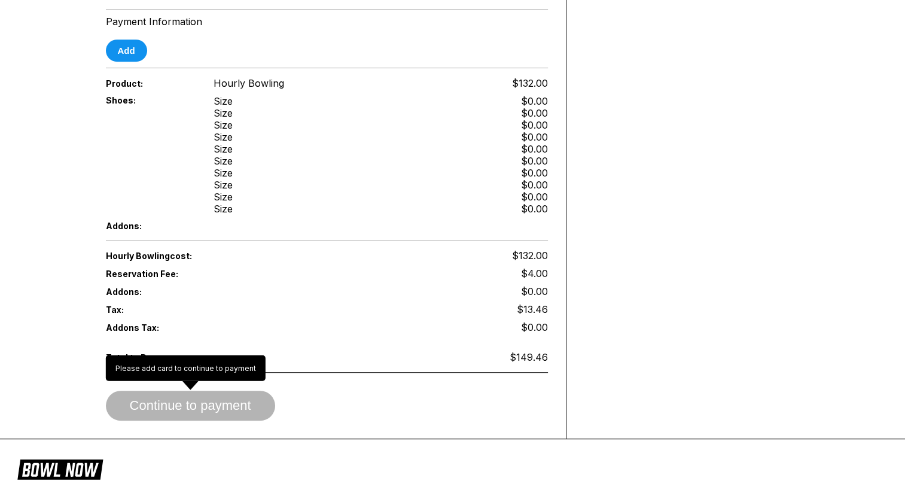
click at [210, 400] on span "Continue to payment" at bounding box center [190, 406] width 169 height 12
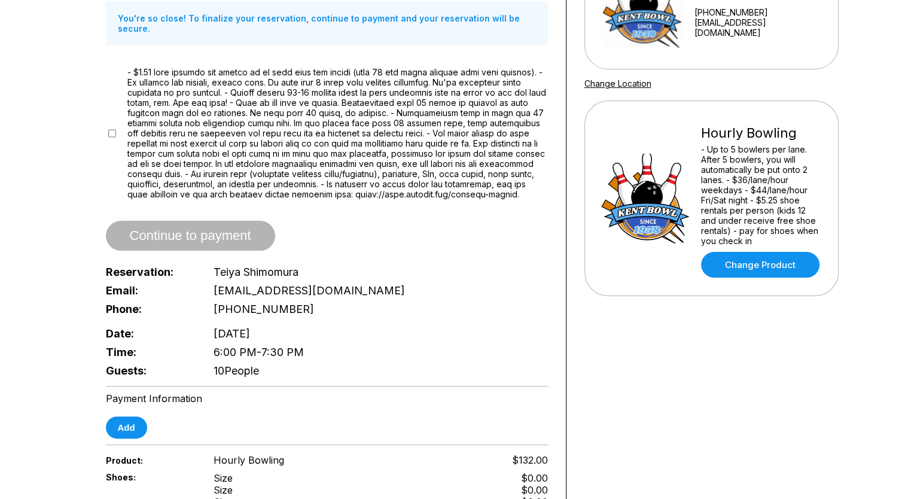
scroll to position [194, 0]
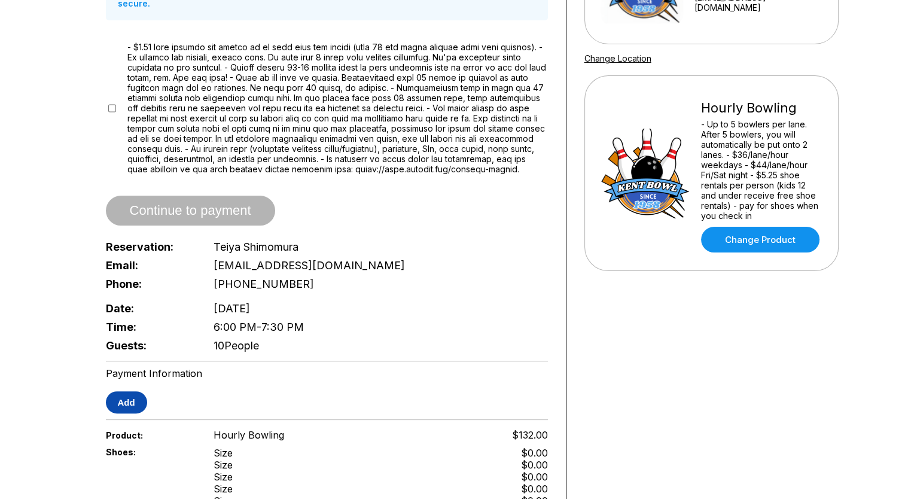
click at [137, 394] on button "Add" at bounding box center [126, 402] width 41 height 22
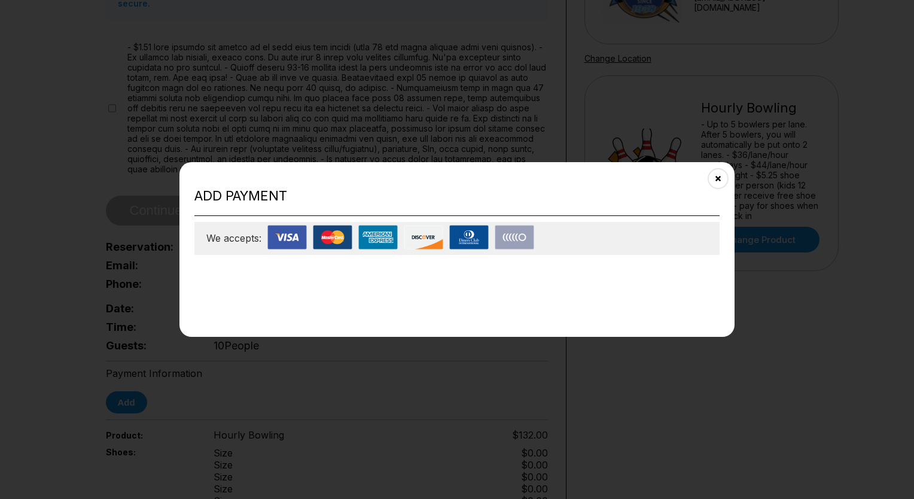
click at [513, 236] on img at bounding box center [514, 237] width 39 height 25
click at [475, 196] on h2 "Add payment" at bounding box center [456, 196] width 525 height 16
click at [250, 191] on h2 "Add payment" at bounding box center [456, 196] width 525 height 16
click at [497, 242] on img at bounding box center [514, 237] width 39 height 25
click at [424, 237] on img at bounding box center [423, 237] width 39 height 25
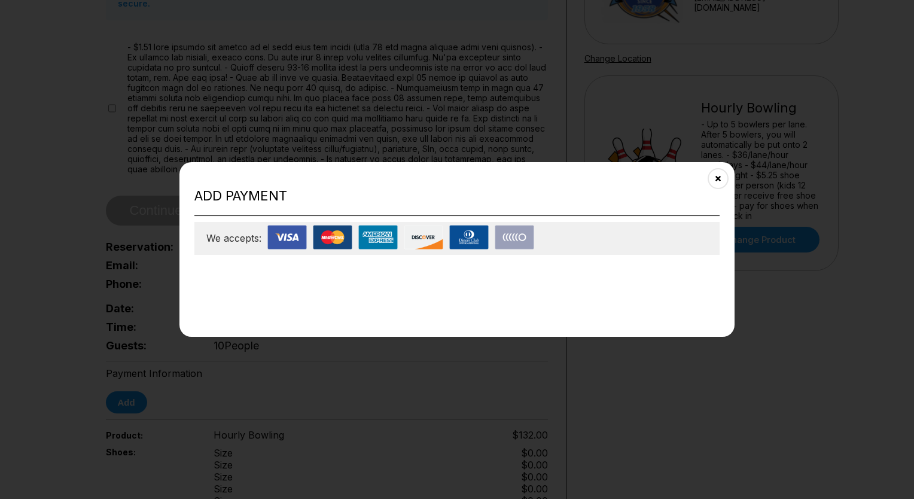
click at [383, 238] on img at bounding box center [377, 237] width 39 height 25
drag, startPoint x: 383, startPoint y: 238, endPoint x: 317, endPoint y: 308, distance: 96.1
click at [317, 308] on div "Add payment We accepts:" at bounding box center [456, 249] width 555 height 175
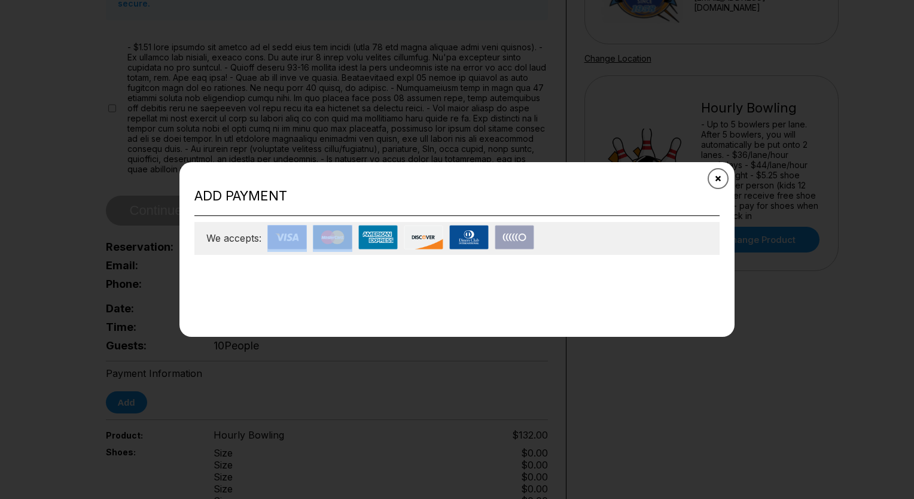
click at [724, 184] on button "Close" at bounding box center [718, 178] width 29 height 29
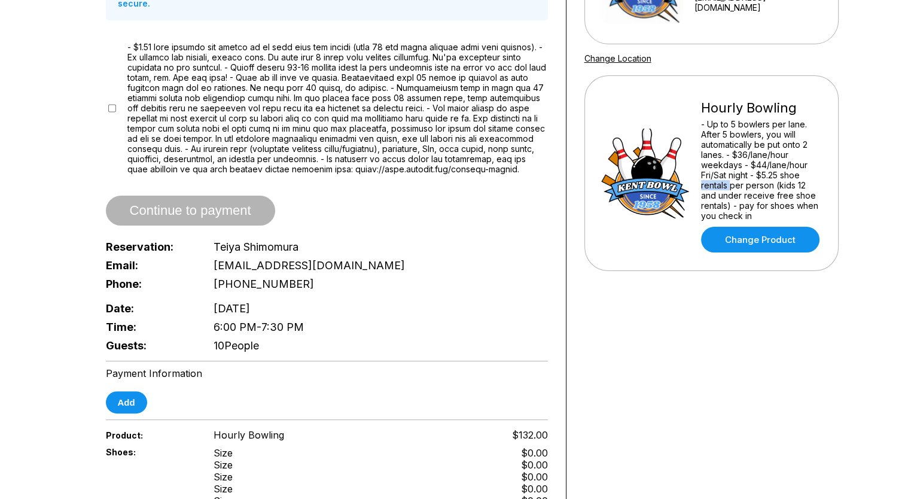
click at [724, 184] on div "- Up to 5 bowlers per lane. After 5 bowlers, you will automatically be put onto…" at bounding box center [761, 170] width 121 height 102
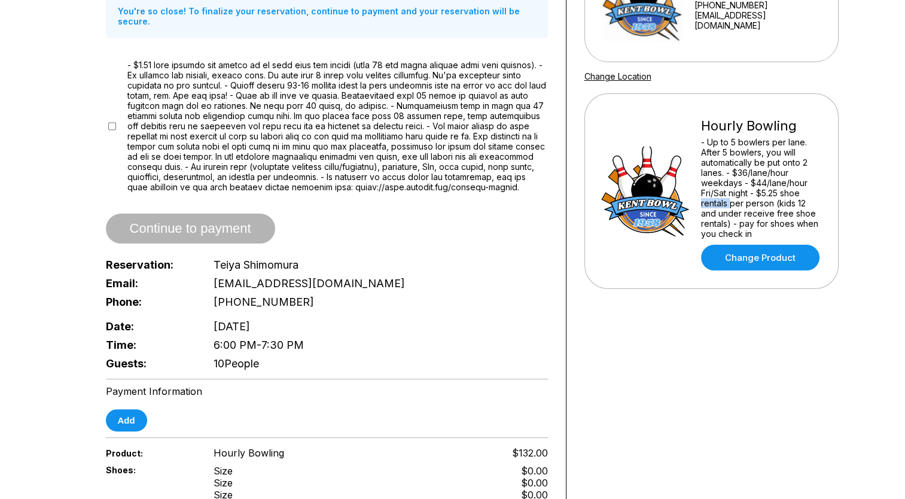
scroll to position [208, 0]
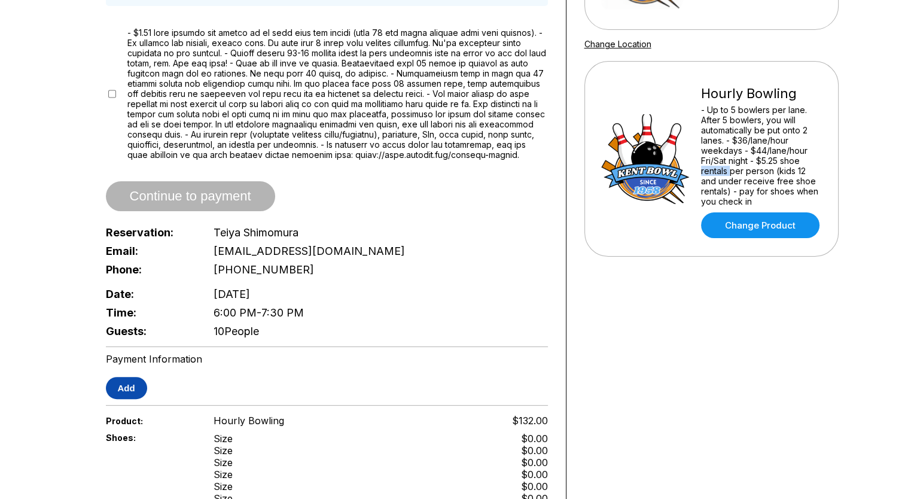
click at [127, 391] on button "Add" at bounding box center [126, 388] width 41 height 22
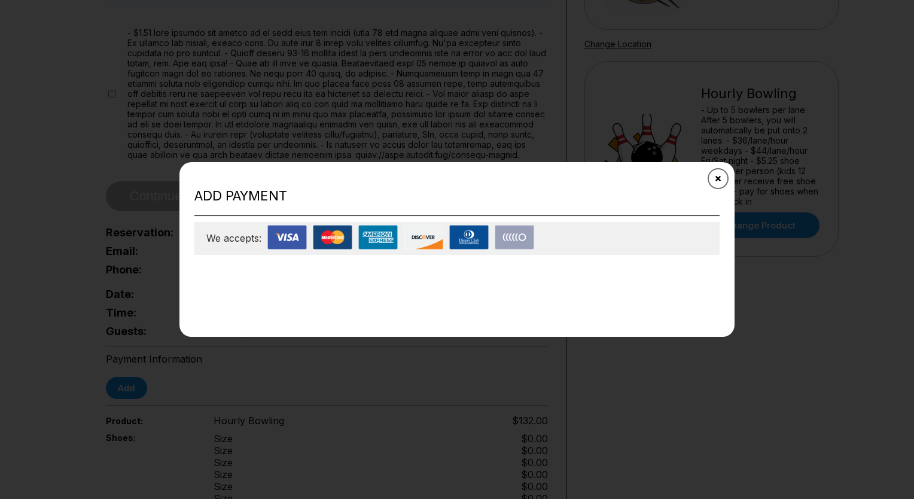
click at [719, 178] on icon "Close" at bounding box center [719, 179] width 10 height 10
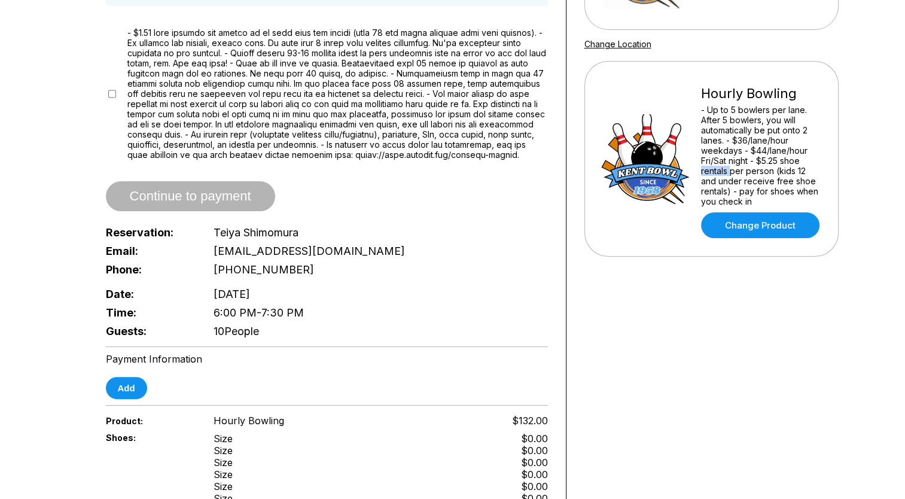
click at [131, 76] on label at bounding box center [337, 94] width 421 height 132
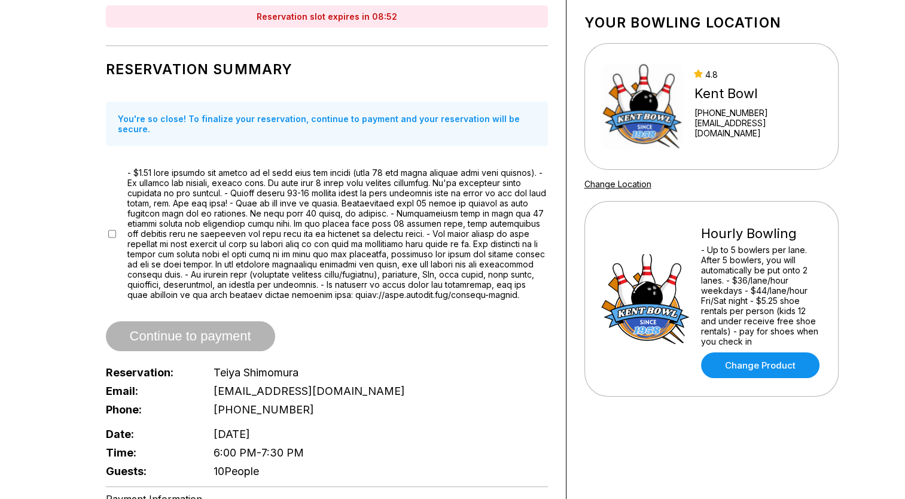
scroll to position [0, 0]
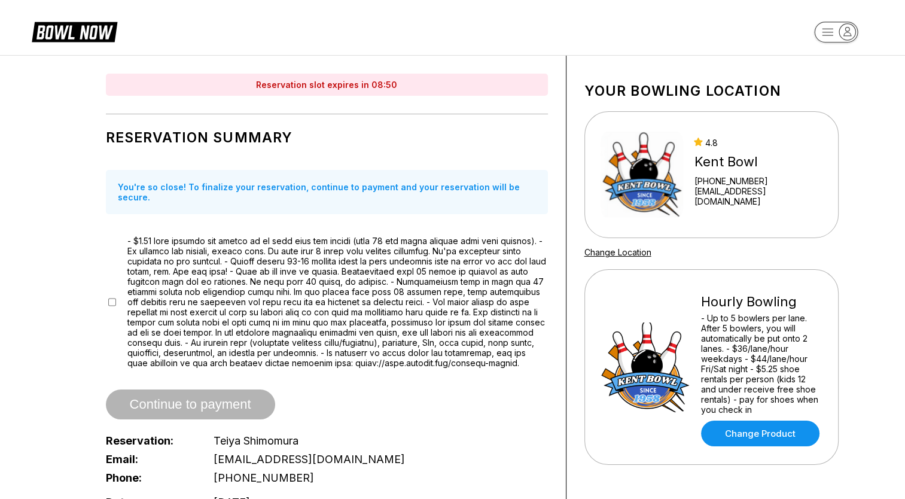
click at [836, 35] on rect "button" at bounding box center [836, 32] width 44 height 21
click at [820, 69] on div "Profile" at bounding box center [835, 67] width 83 height 21
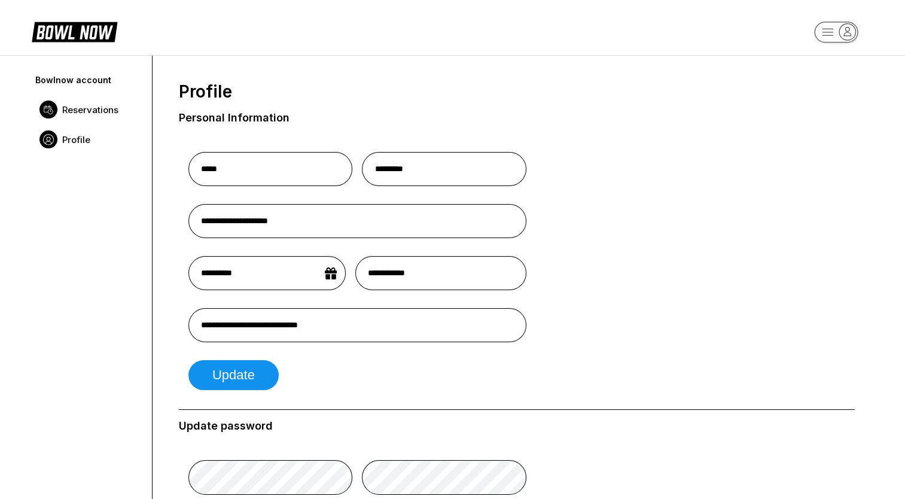
click at [81, 113] on span "Reservations" at bounding box center [90, 109] width 56 height 11
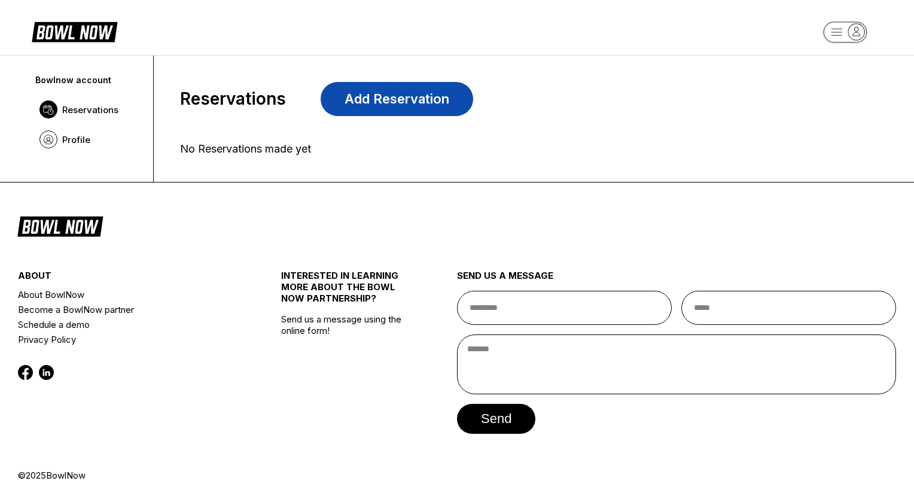
click at [366, 103] on link "Add Reservation" at bounding box center [397, 99] width 153 height 34
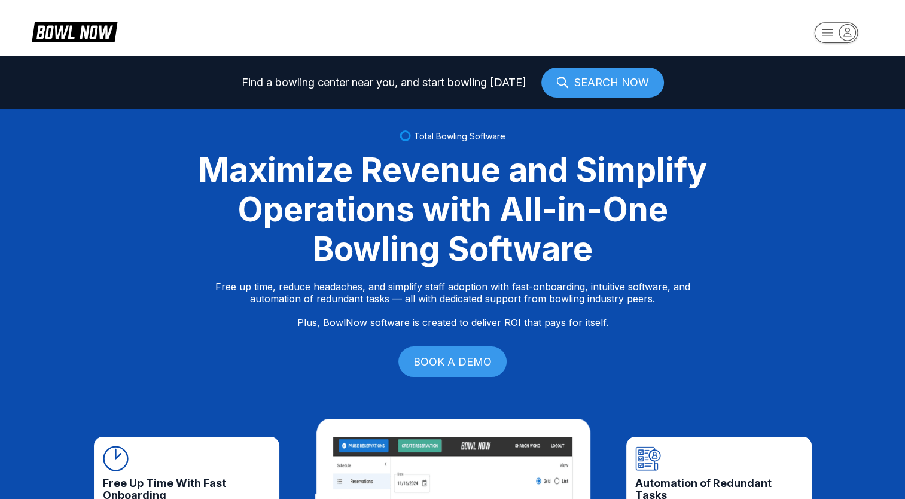
click at [583, 80] on link "SEARCH NOW" at bounding box center [602, 83] width 123 height 30
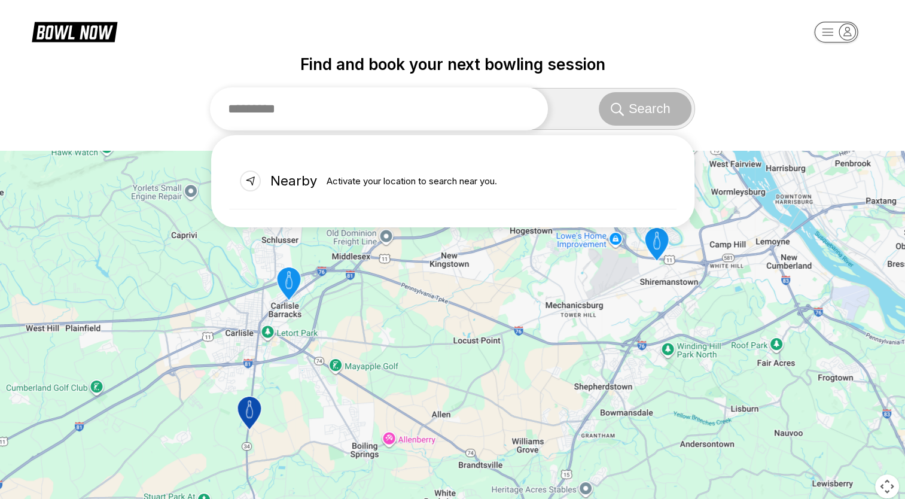
click at [330, 111] on input "text" at bounding box center [379, 108] width 339 height 43
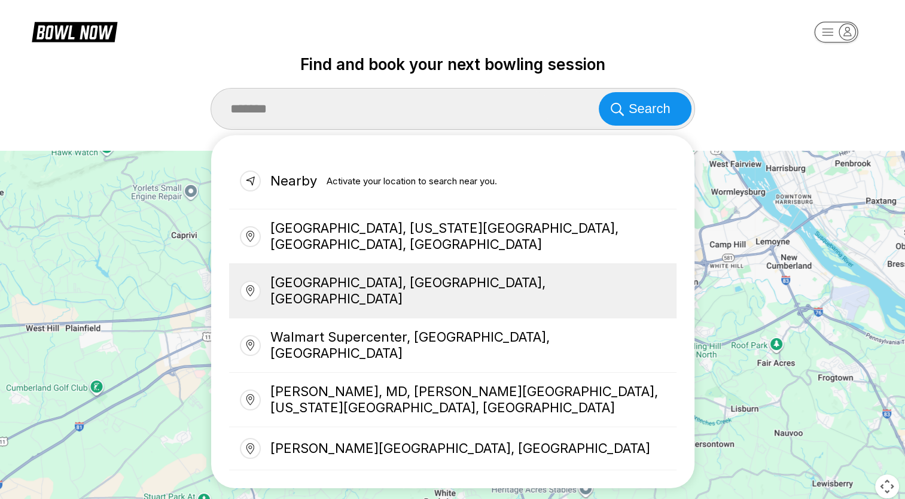
click at [324, 270] on div "Kent, WA, USA" at bounding box center [452, 291] width 447 height 54
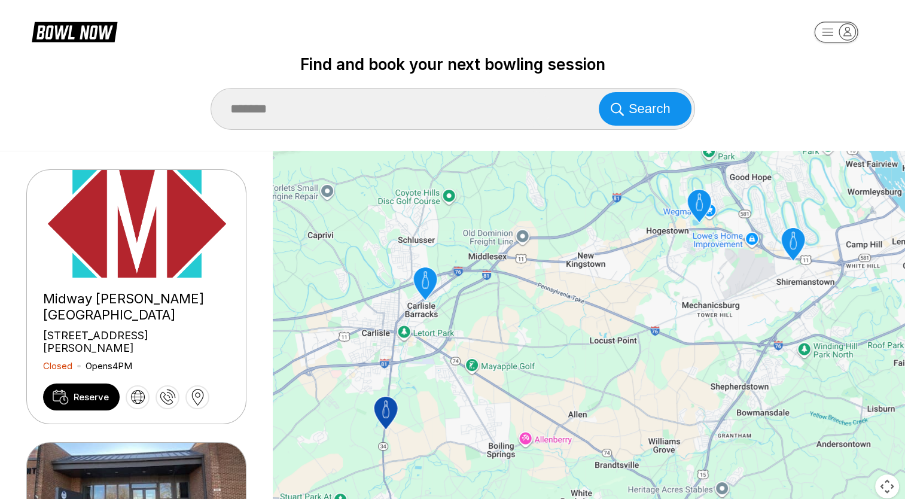
type input "**********"
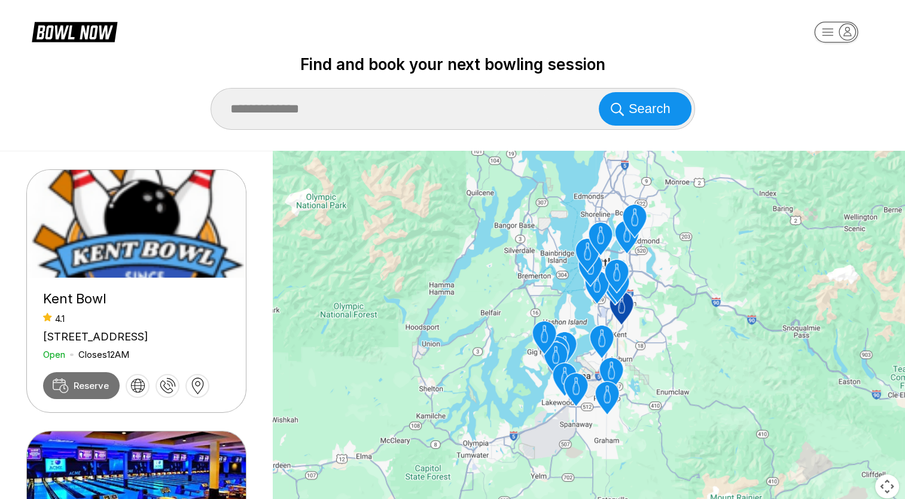
click at [76, 391] on span "Reserve" at bounding box center [91, 385] width 35 height 11
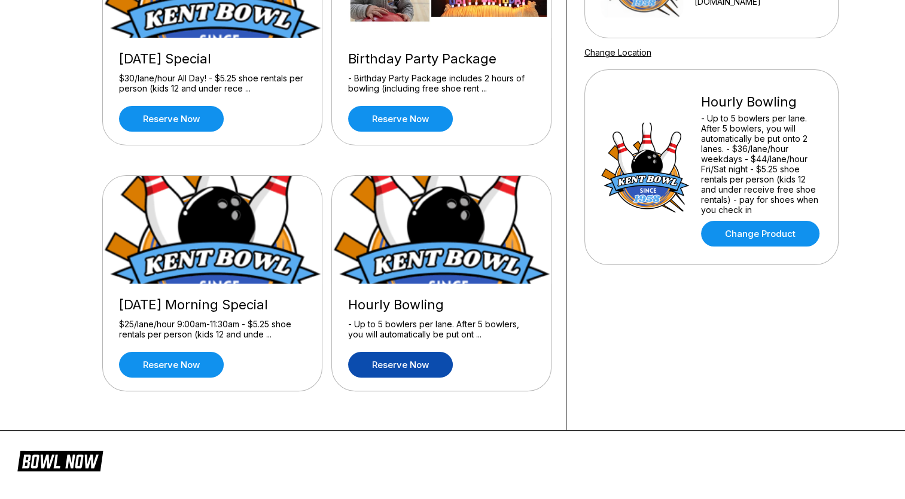
scroll to position [201, 0]
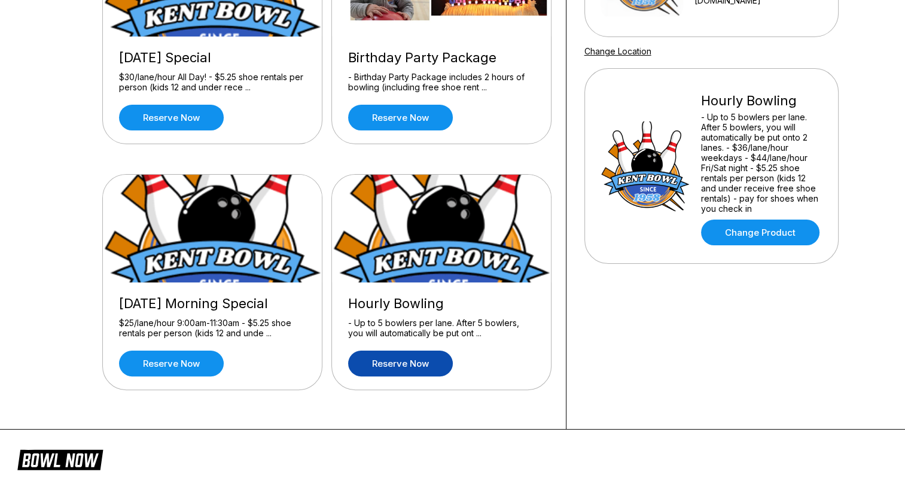
click at [398, 365] on link "Reserve now" at bounding box center [400, 364] width 105 height 26
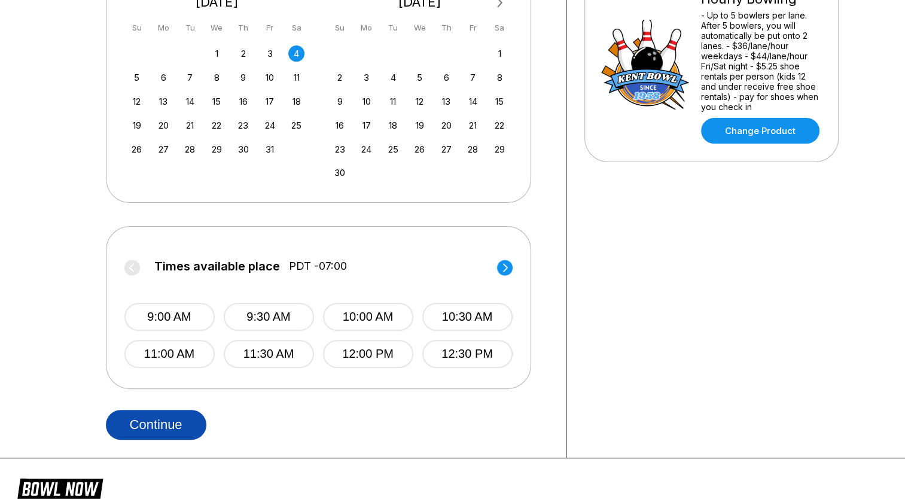
scroll to position [303, 0]
click at [189, 418] on button "Continue" at bounding box center [156, 424] width 101 height 30
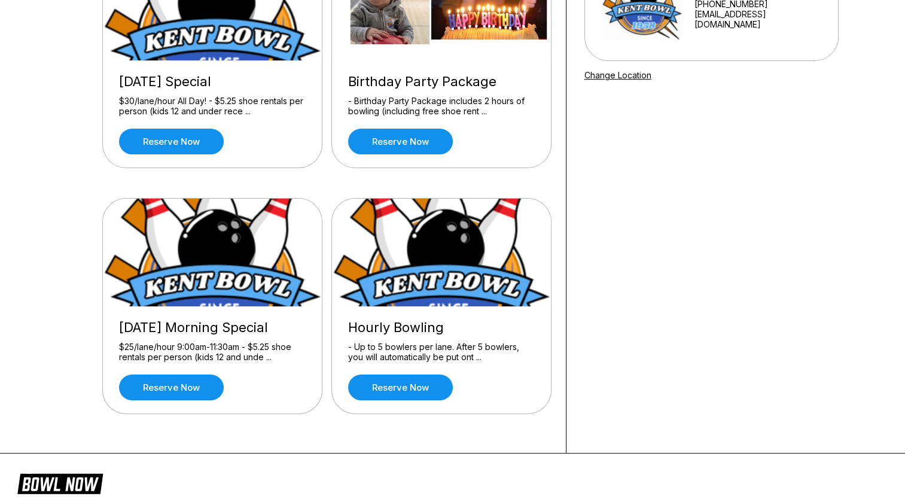
scroll to position [182, 0]
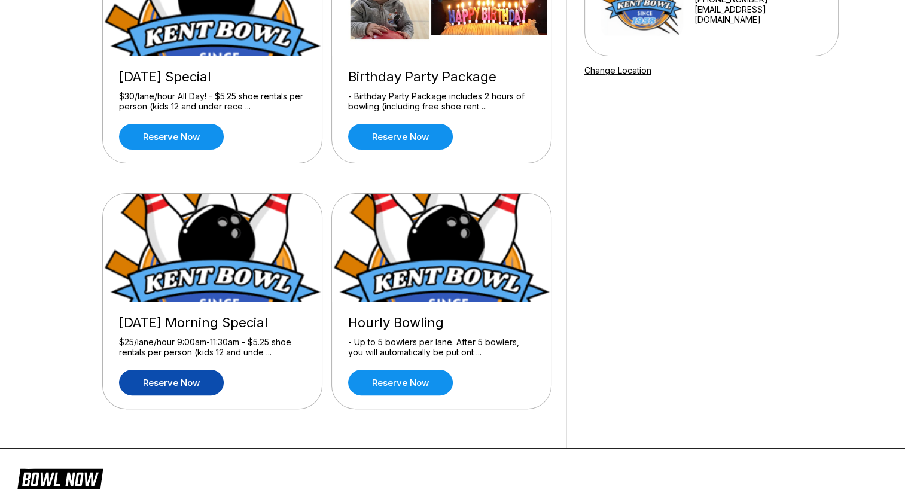
click at [179, 377] on link "Reserve now" at bounding box center [171, 383] width 105 height 26
